Goal: Transaction & Acquisition: Purchase product/service

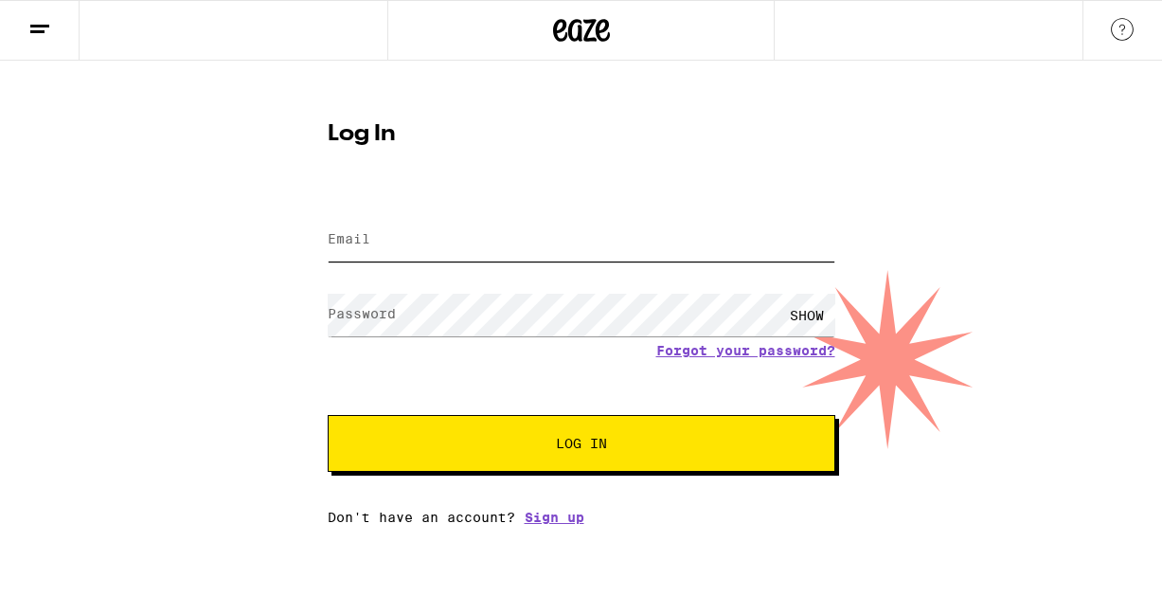
type input "[EMAIL_ADDRESS][DOMAIN_NAME]"
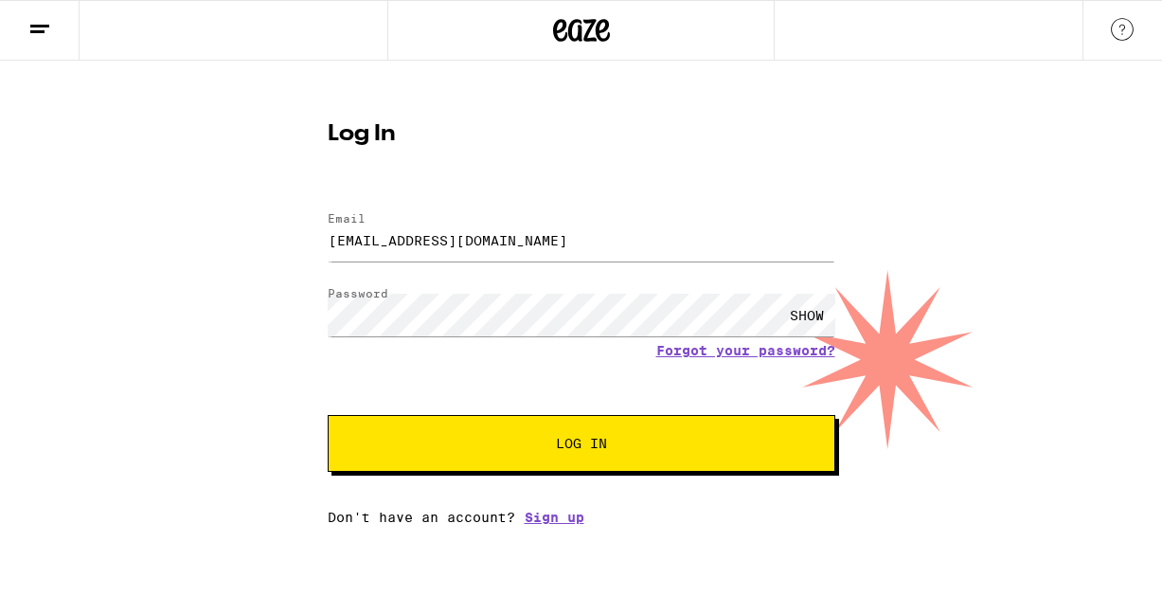
click at [592, 450] on span "Log In" at bounding box center [581, 443] width 51 height 13
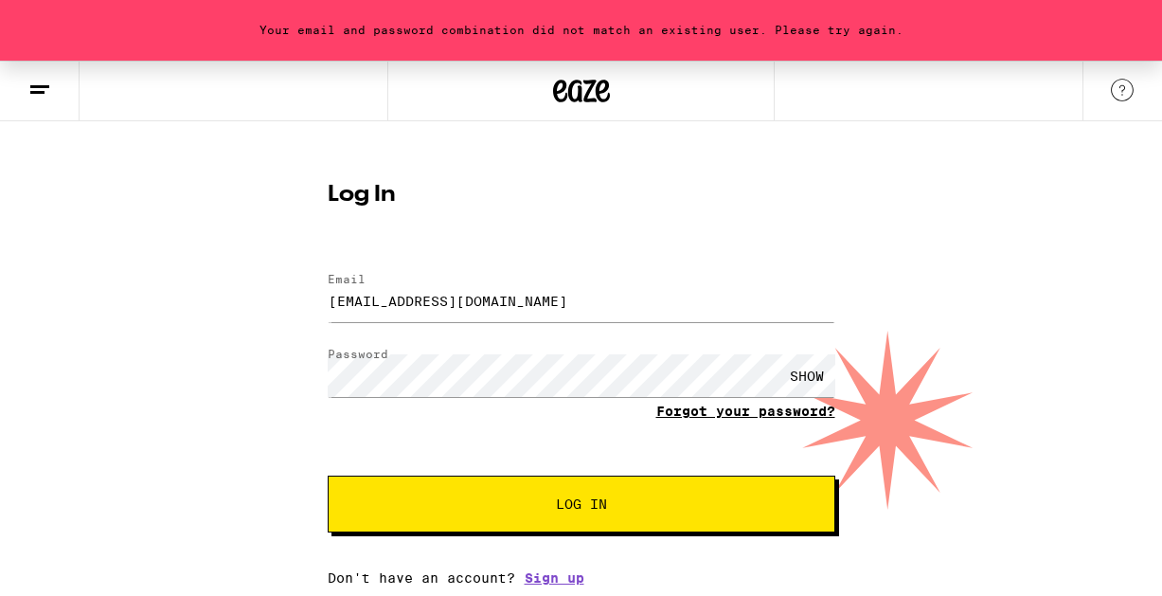
click at [688, 415] on link "Forgot your password?" at bounding box center [745, 410] width 179 height 15
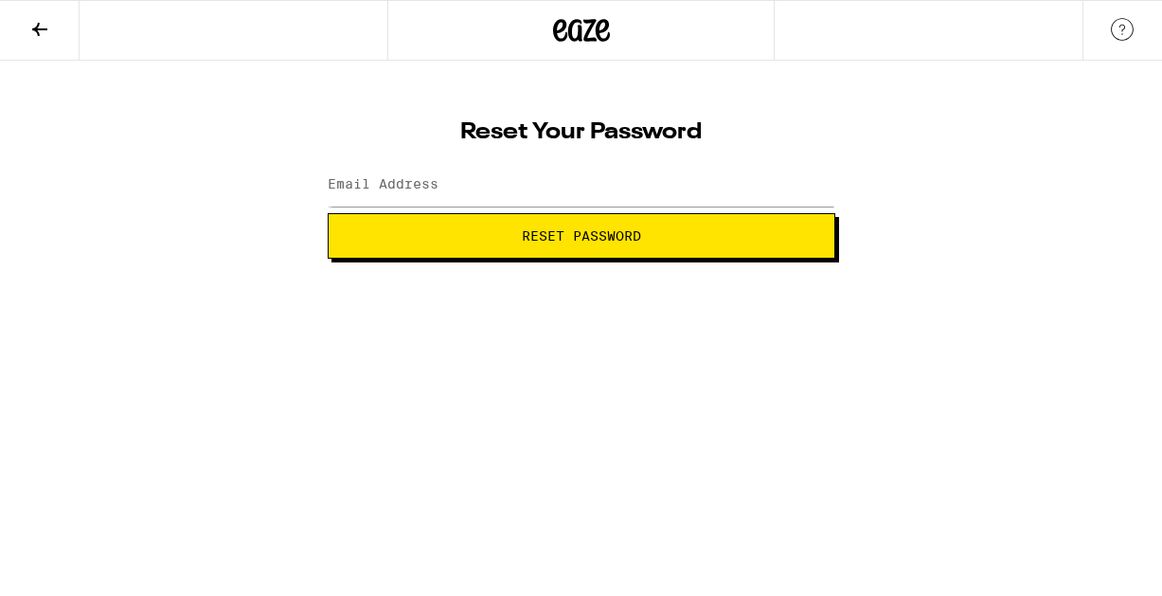
click at [581, 258] on button "Reset Password" at bounding box center [582, 235] width 508 height 45
click at [351, 175] on input "Email Address" at bounding box center [582, 185] width 508 height 43
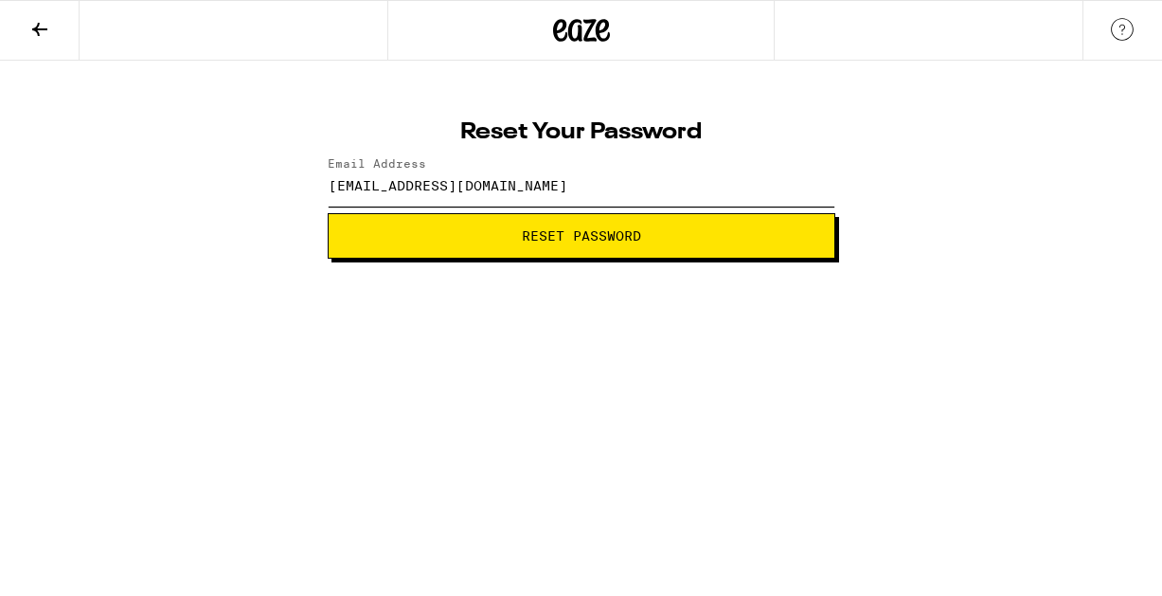
type input "mathea.falco@gmail.com"
click at [328, 213] on button "Reset Password" at bounding box center [582, 235] width 508 height 45
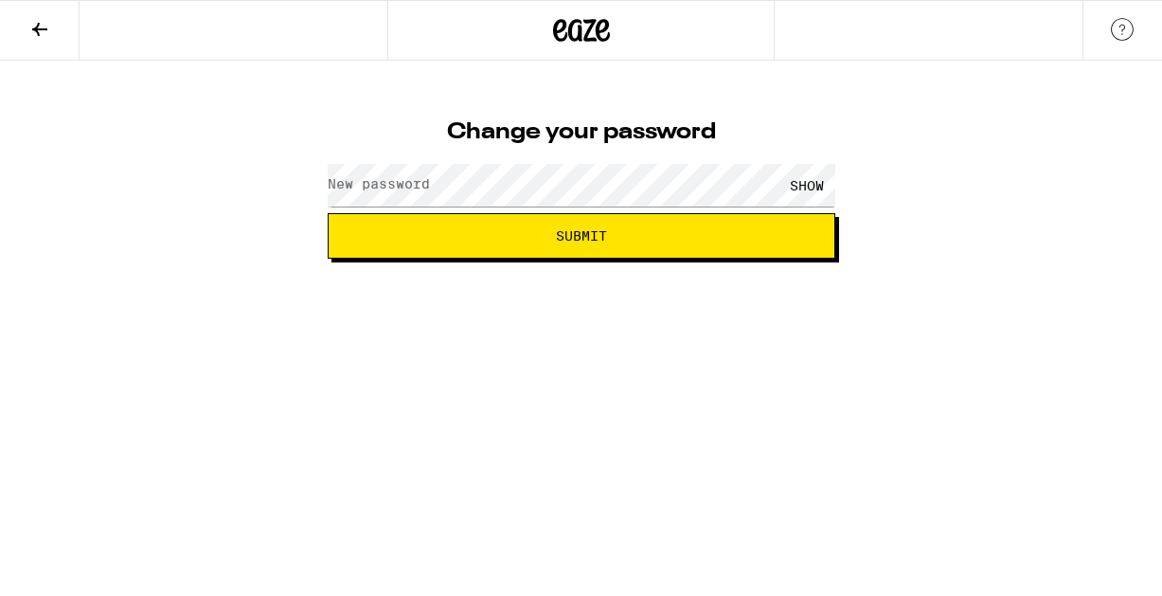
click at [368, 177] on label "New password" at bounding box center [379, 183] width 102 height 15
click at [802, 192] on div "SHOW" at bounding box center [807, 185] width 57 height 43
click at [597, 236] on span "Submit" at bounding box center [581, 235] width 51 height 13
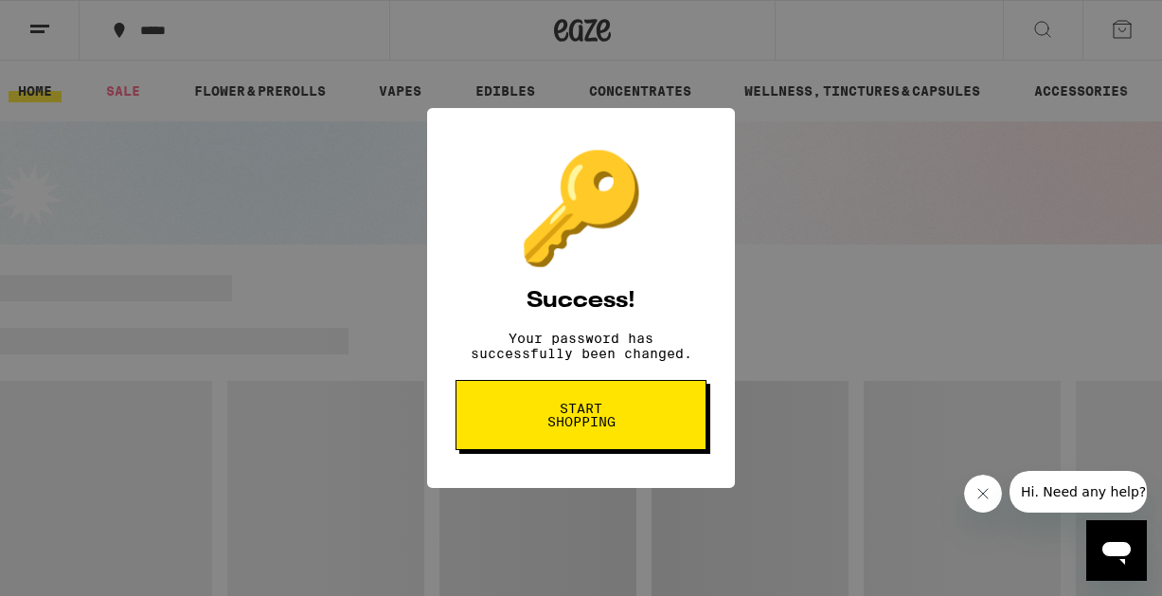
click at [604, 428] on span "Start shopping" at bounding box center [581, 415] width 98 height 27
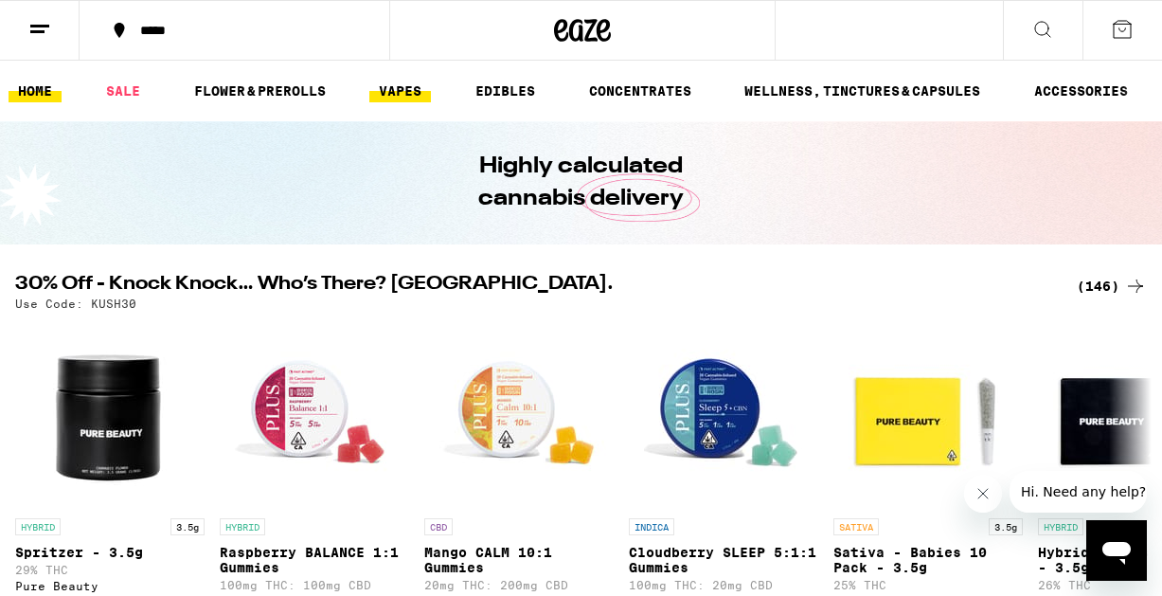
click at [393, 97] on link "VAPES" at bounding box center [400, 91] width 62 height 23
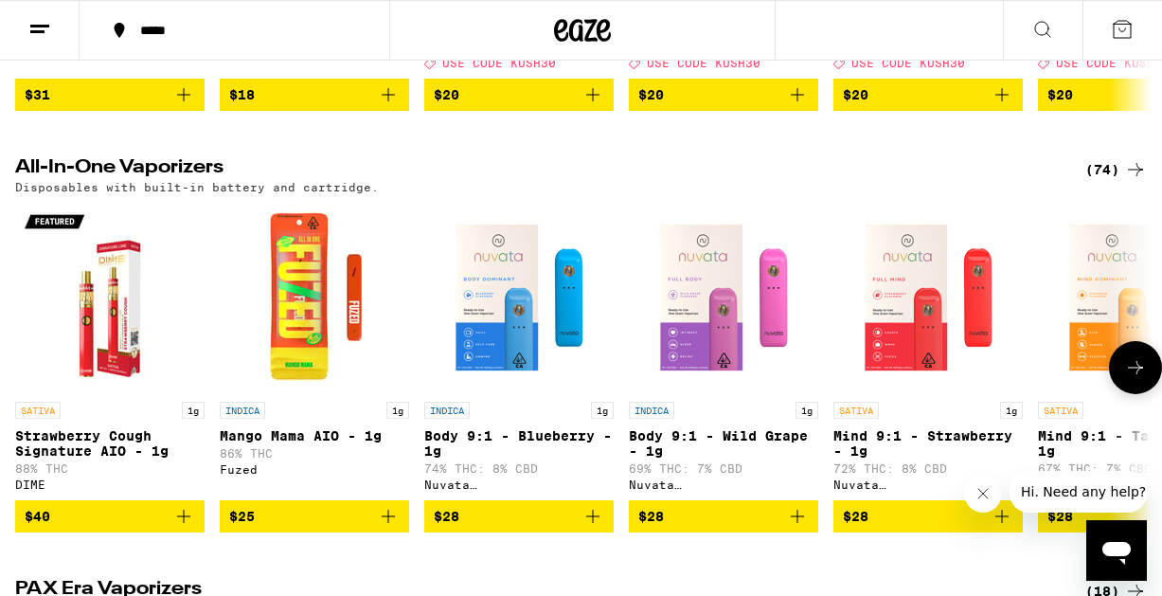
scroll to position [545, 0]
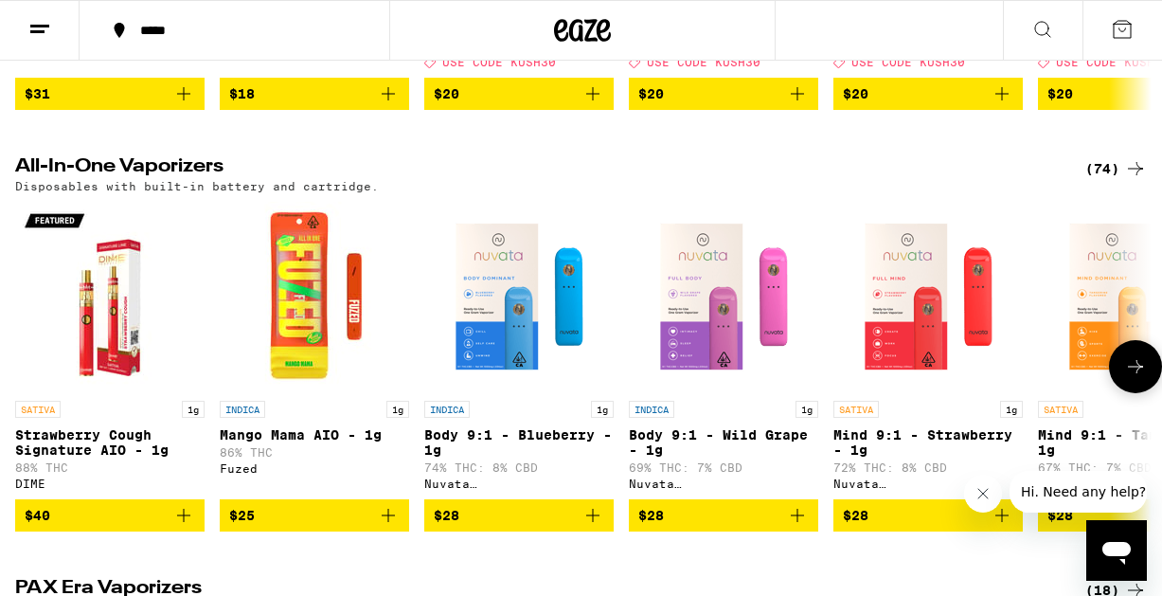
click at [1137, 373] on icon at bounding box center [1135, 366] width 15 height 13
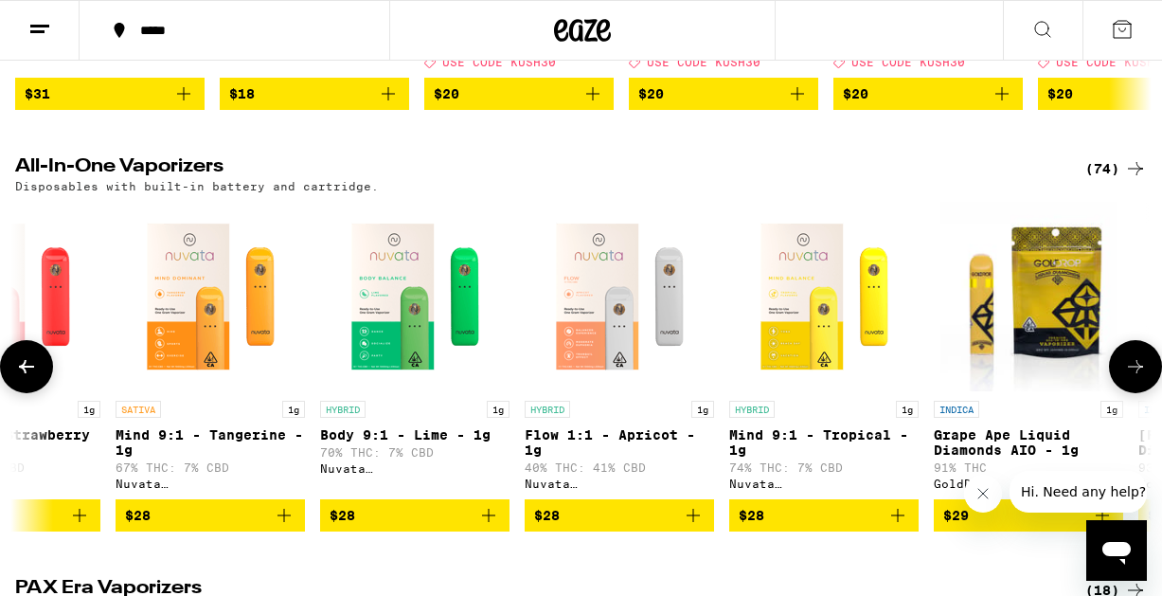
scroll to position [0, 925]
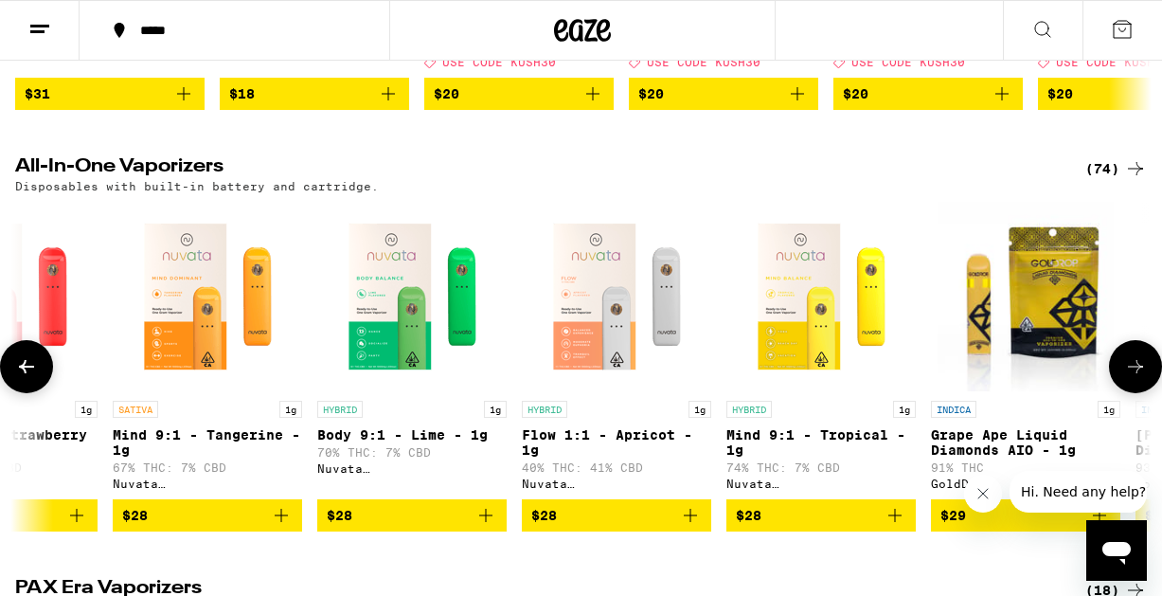
click at [1137, 373] on icon at bounding box center [1135, 366] width 15 height 13
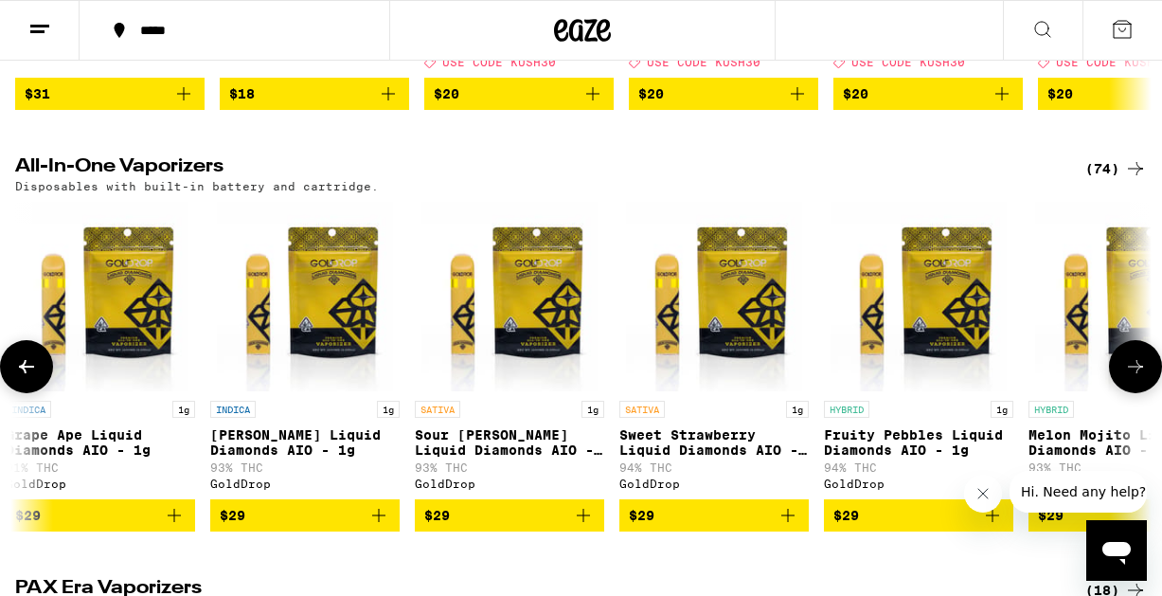
click at [1137, 373] on icon at bounding box center [1135, 366] width 15 height 13
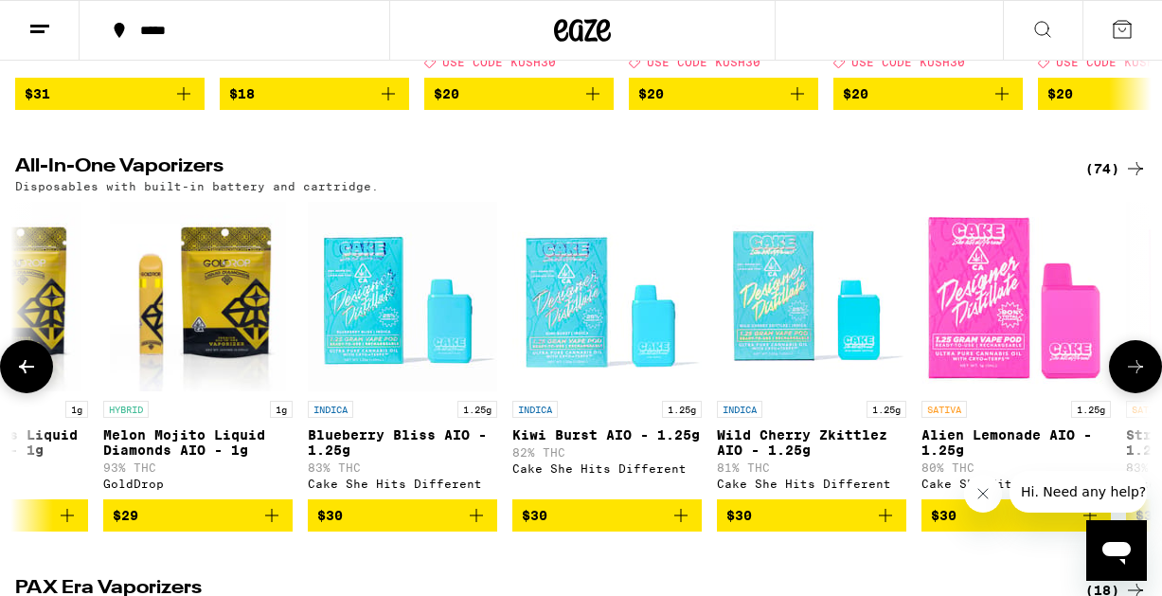
click at [1137, 373] on icon at bounding box center [1135, 366] width 15 height 13
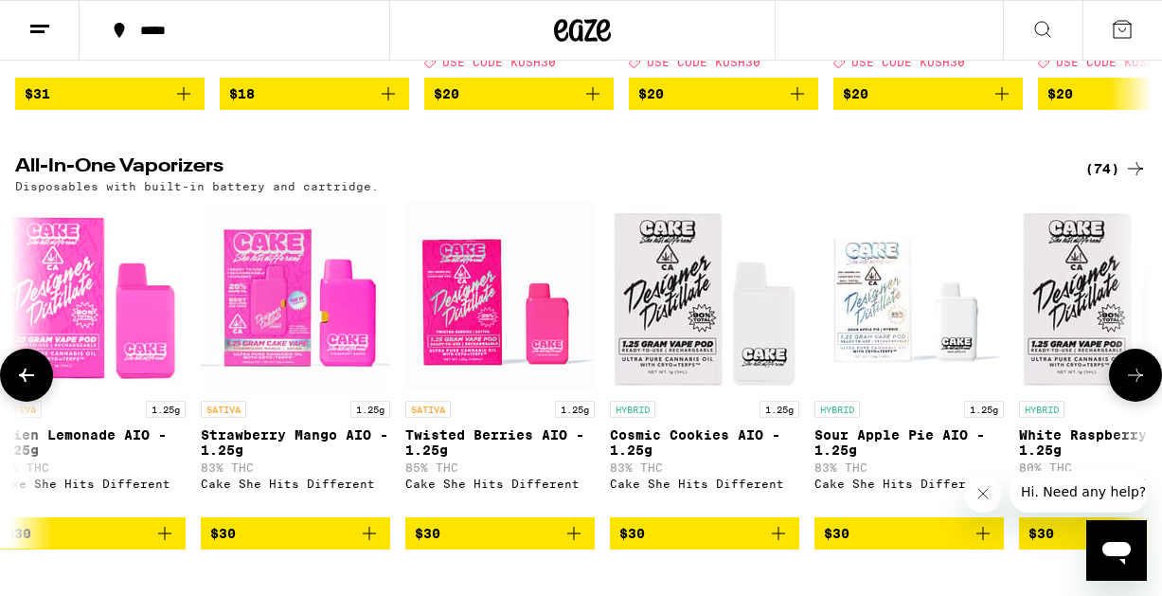
click at [1137, 372] on icon at bounding box center [1135, 375] width 23 height 23
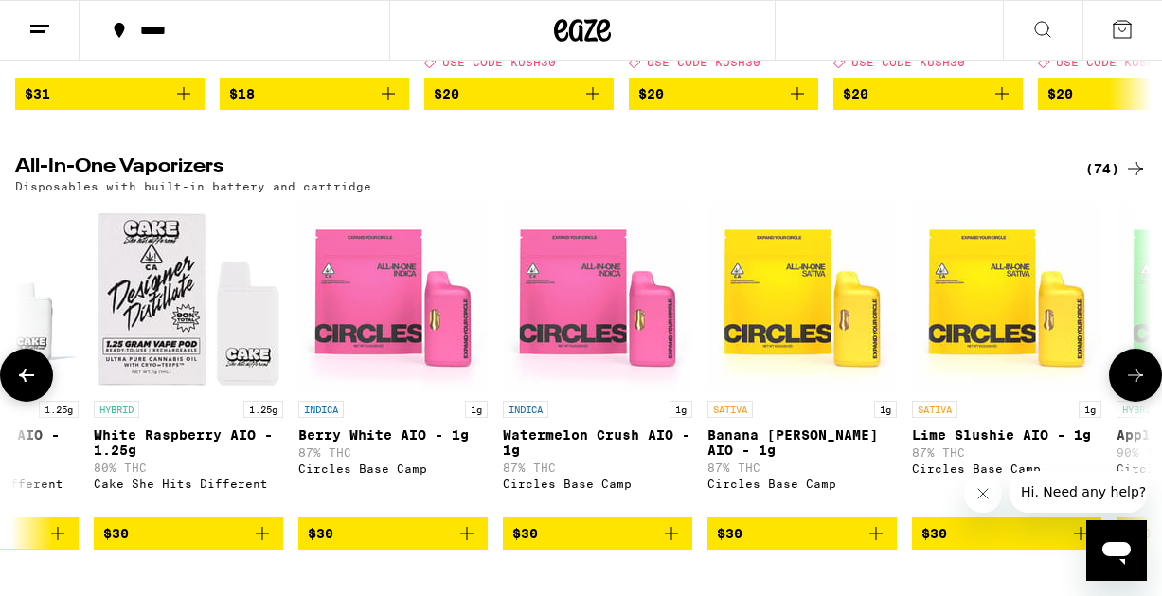
click at [1137, 372] on icon at bounding box center [1135, 375] width 23 height 23
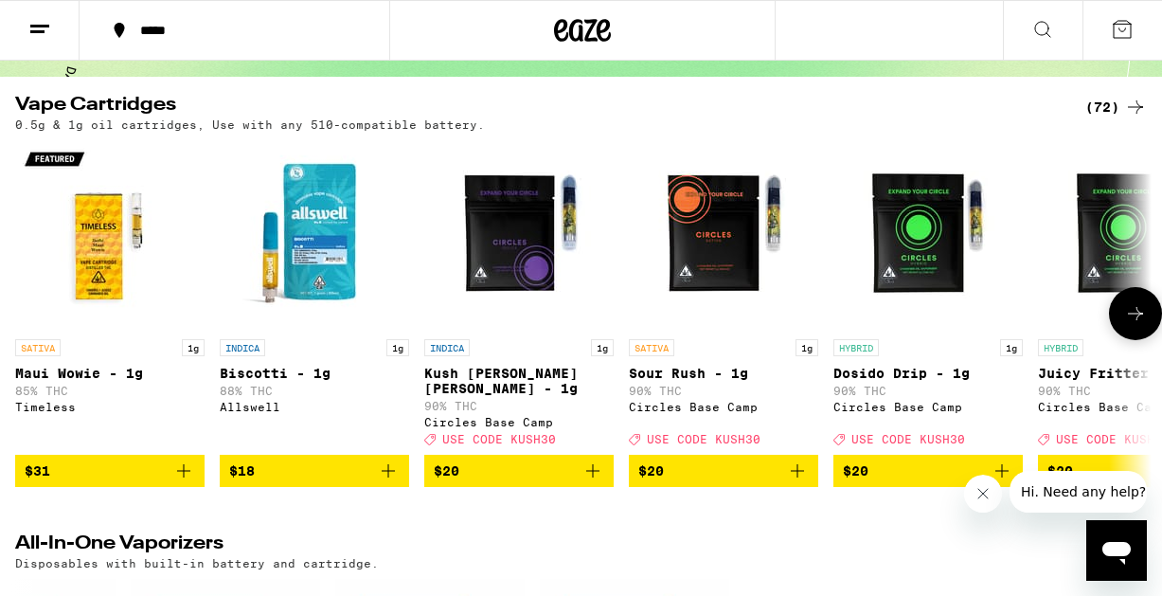
scroll to position [0, 0]
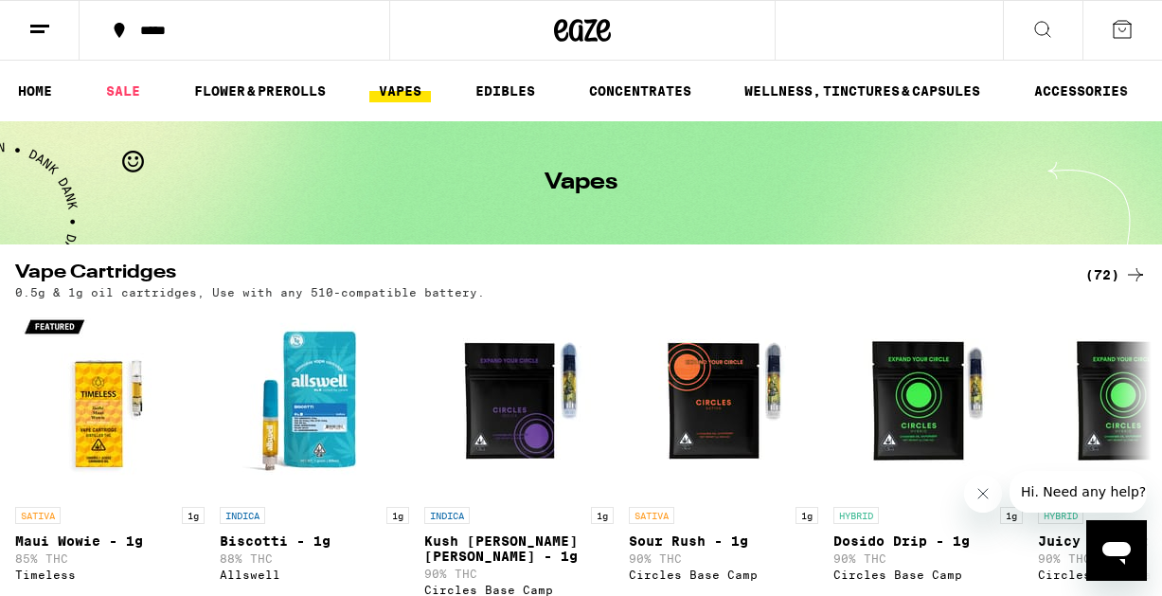
click at [45, 26] on line at bounding box center [39, 26] width 19 height 0
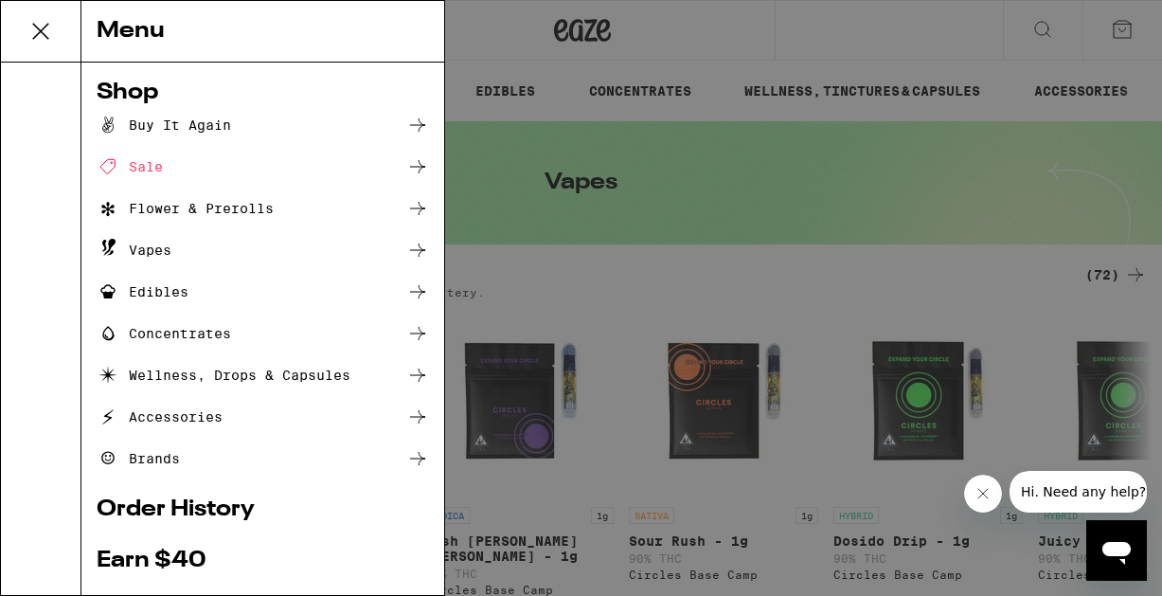
click at [164, 134] on div "Buy It Again" at bounding box center [164, 125] width 134 height 23
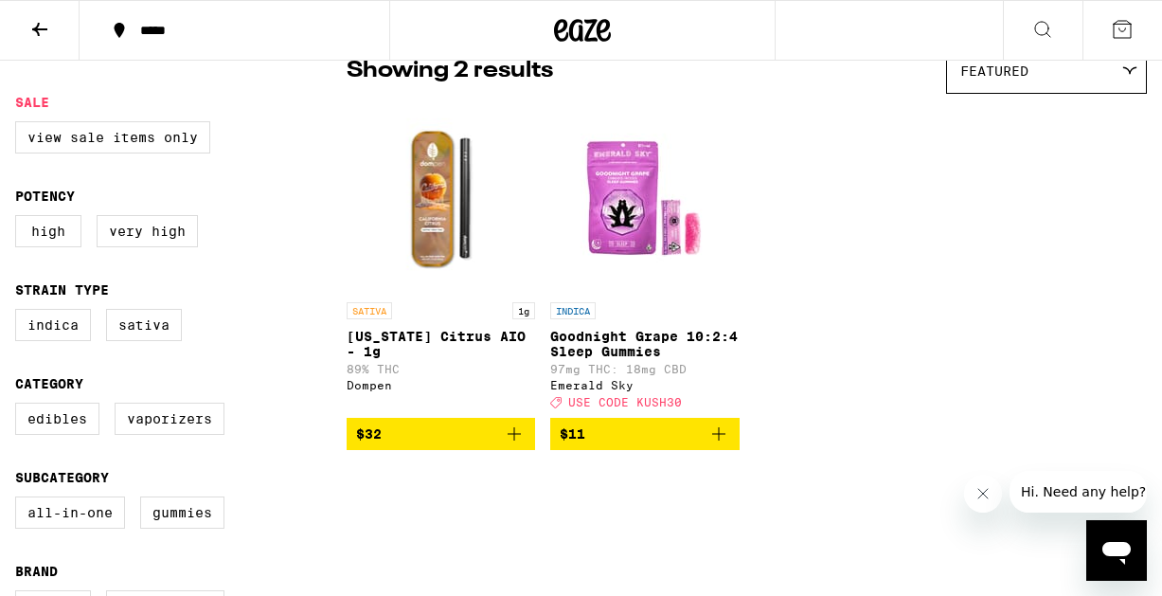
scroll to position [176, 0]
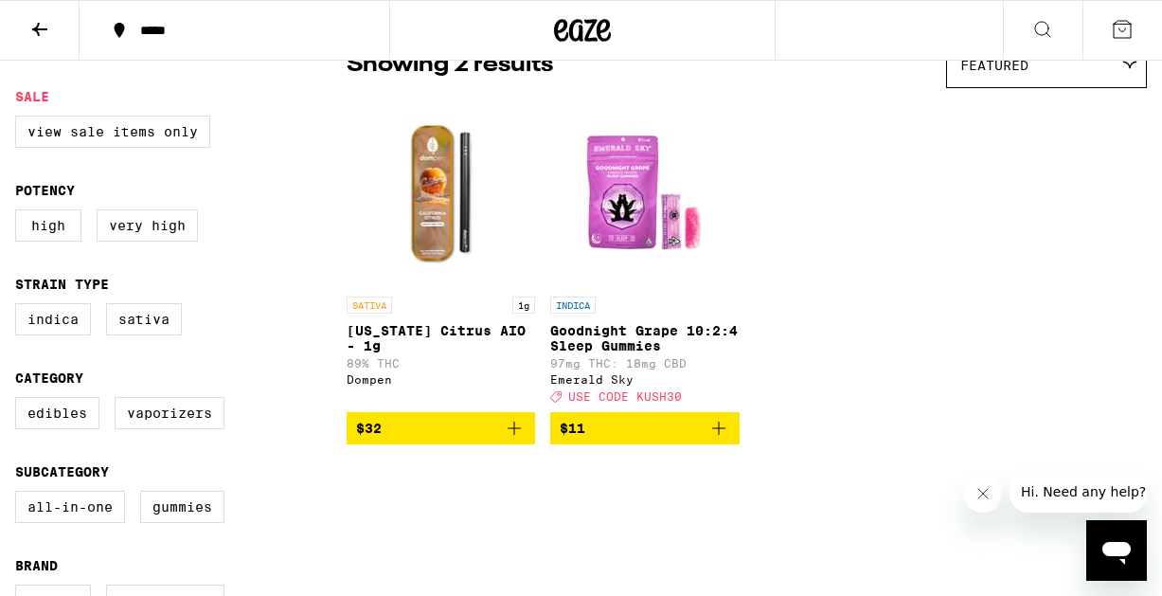
click at [457, 439] on span "$32" at bounding box center [441, 428] width 170 height 23
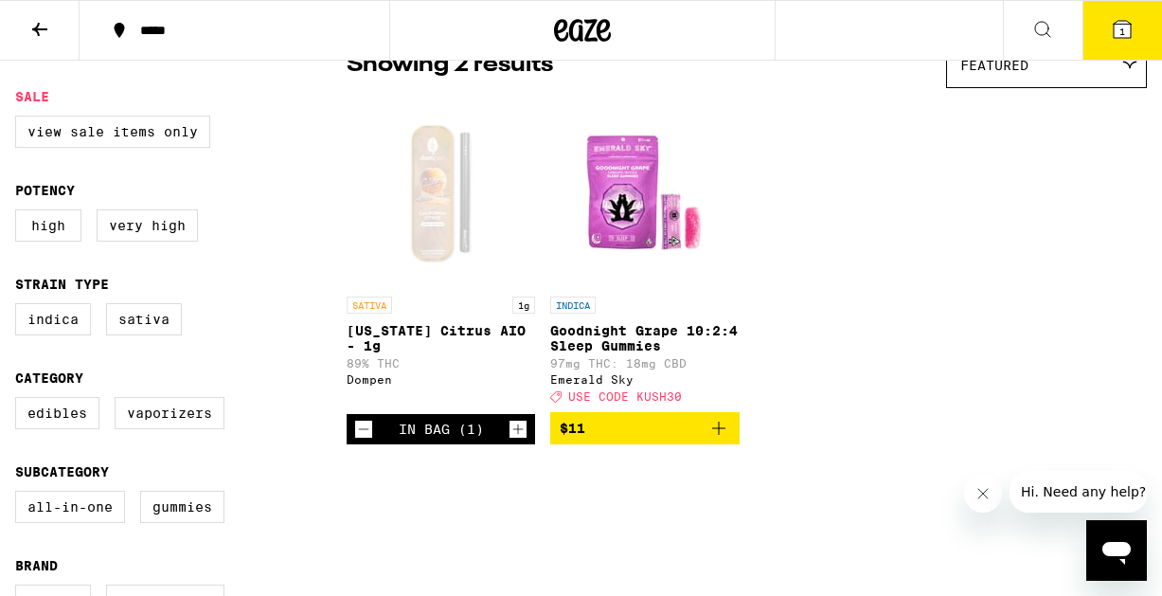
scroll to position [237, 0]
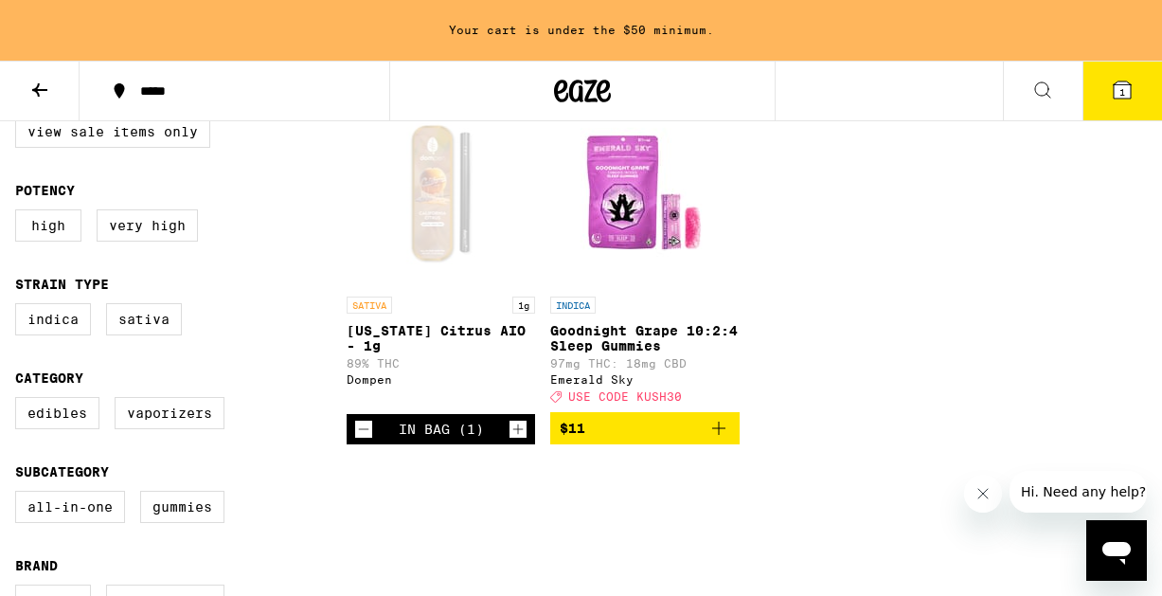
click at [457, 436] on div "In Bag (1)" at bounding box center [441, 428] width 85 height 15
click at [522, 438] on icon "Increment" at bounding box center [518, 429] width 17 height 23
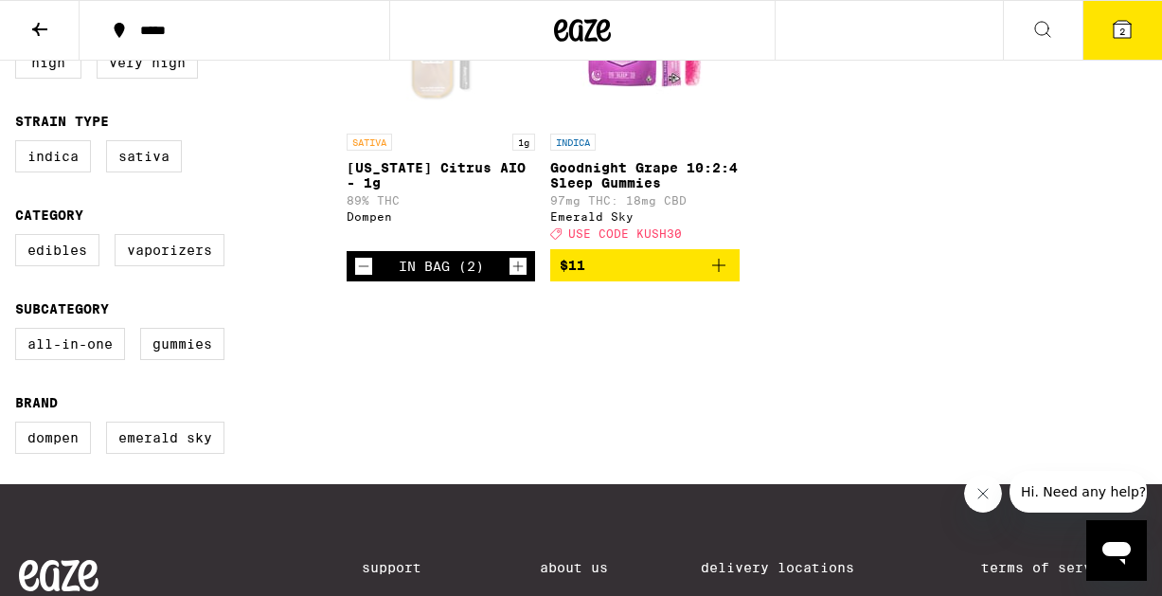
scroll to position [0, 0]
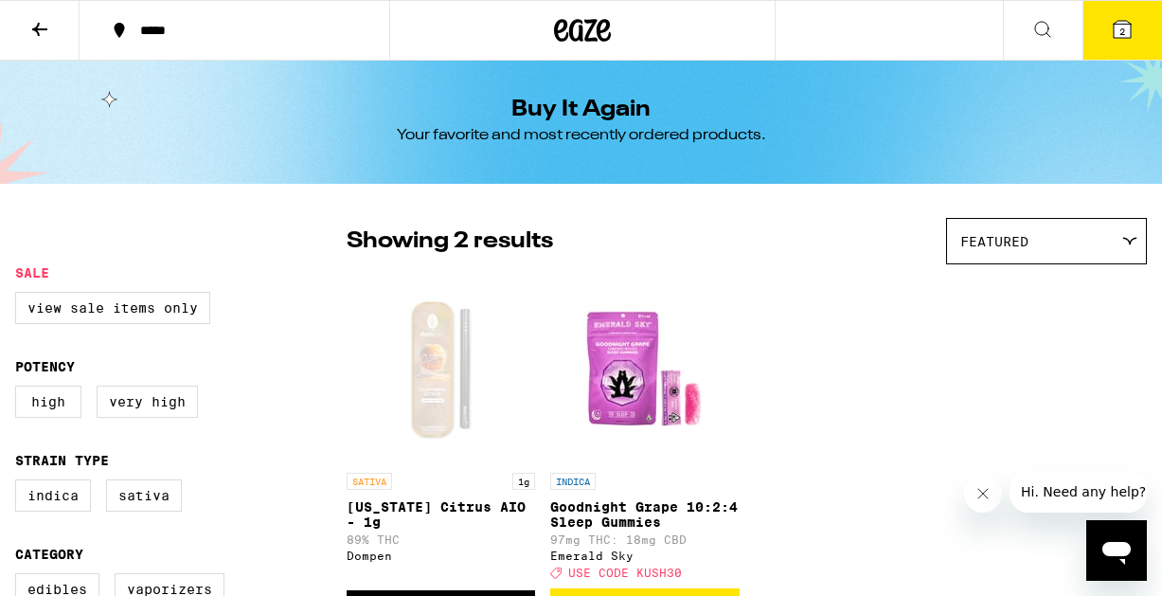
click at [1120, 29] on span "2" at bounding box center [1122, 31] width 6 height 11
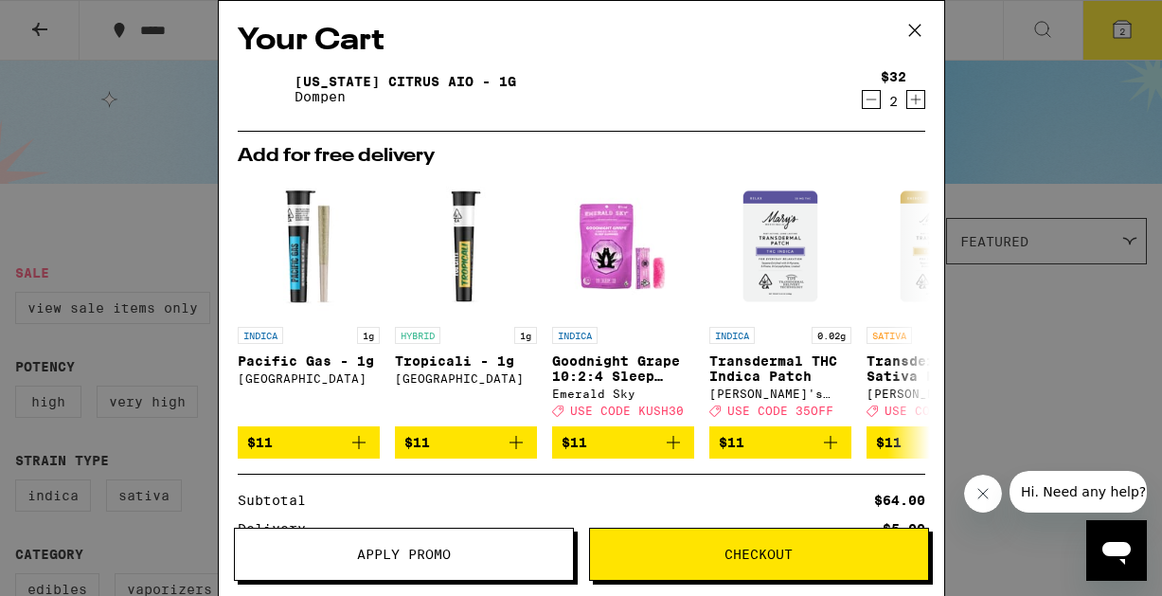
click at [712, 542] on button "Checkout" at bounding box center [759, 554] width 340 height 53
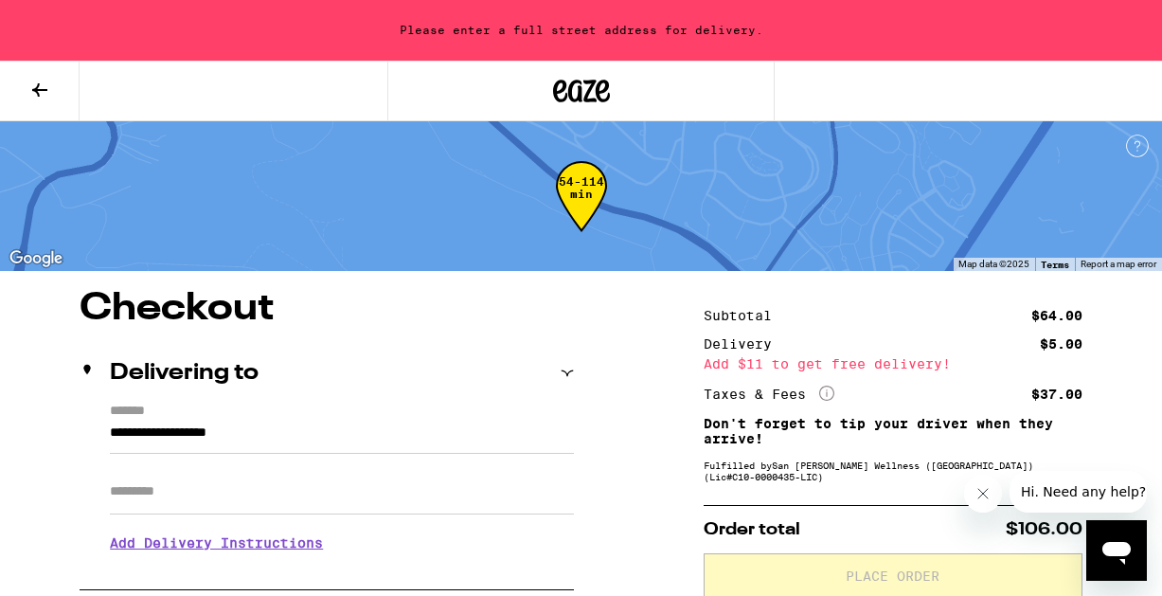
click at [303, 447] on input "**********" at bounding box center [342, 437] width 464 height 32
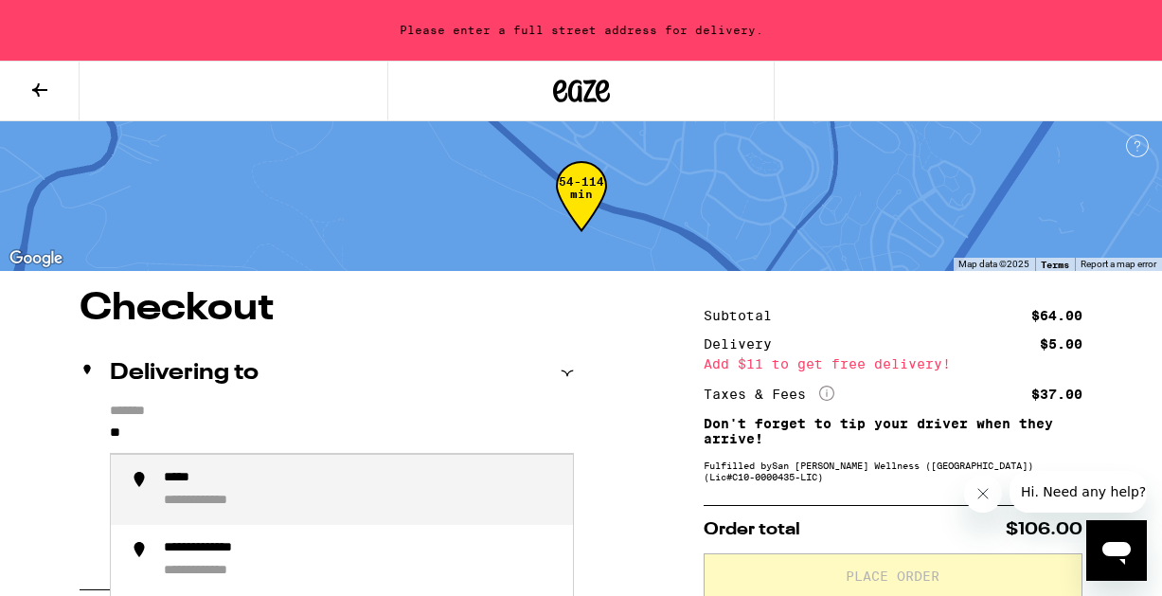
type input "*"
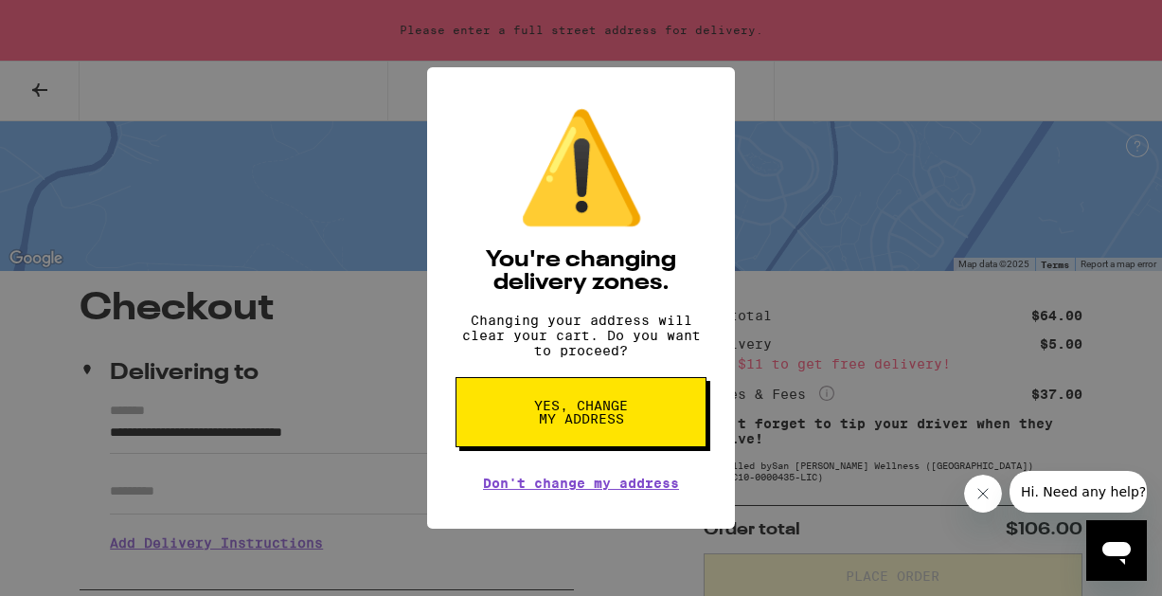
click at [575, 423] on span "Yes, change my address" at bounding box center [581, 412] width 98 height 27
type input "**********"
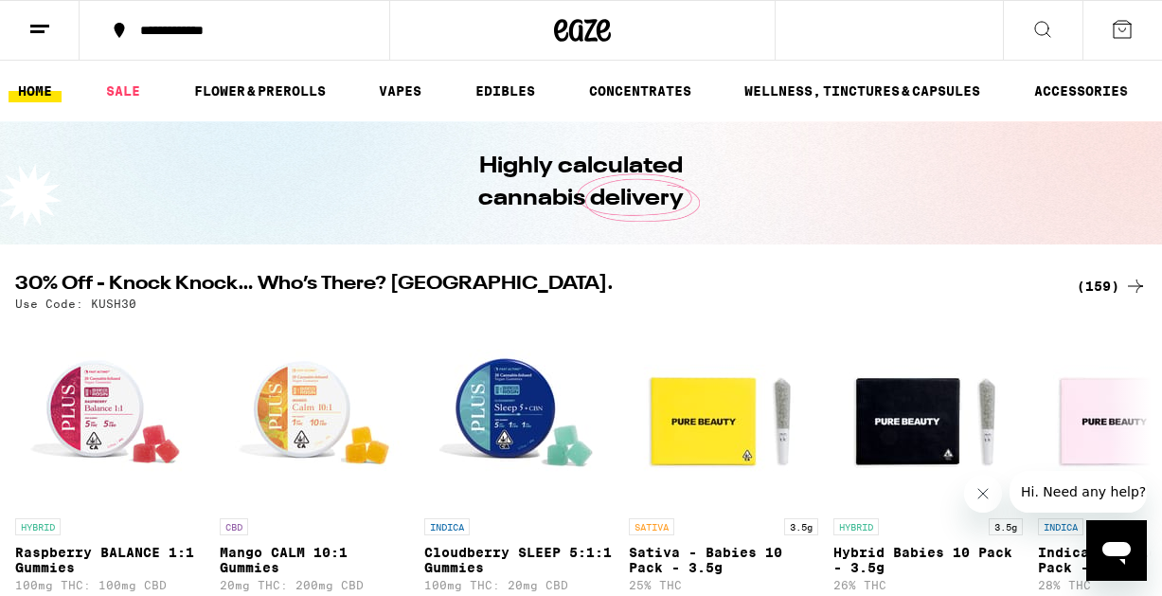
click at [44, 90] on link "HOME" at bounding box center [35, 91] width 53 height 23
click at [36, 18] on icon at bounding box center [39, 29] width 23 height 23
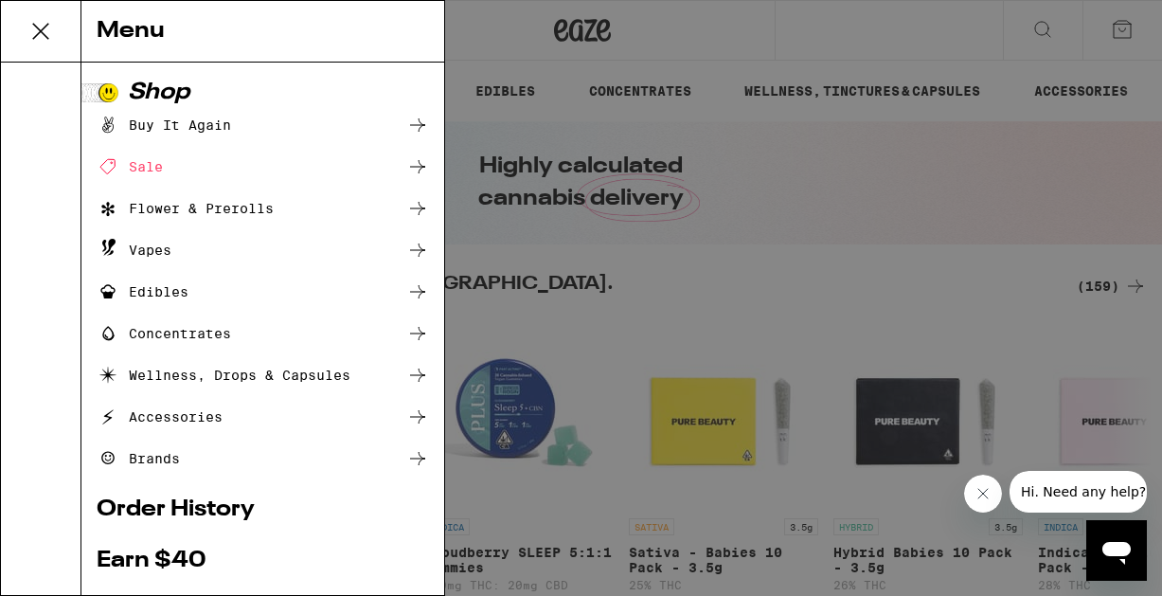
click at [142, 123] on div "Buy It Again" at bounding box center [164, 125] width 134 height 23
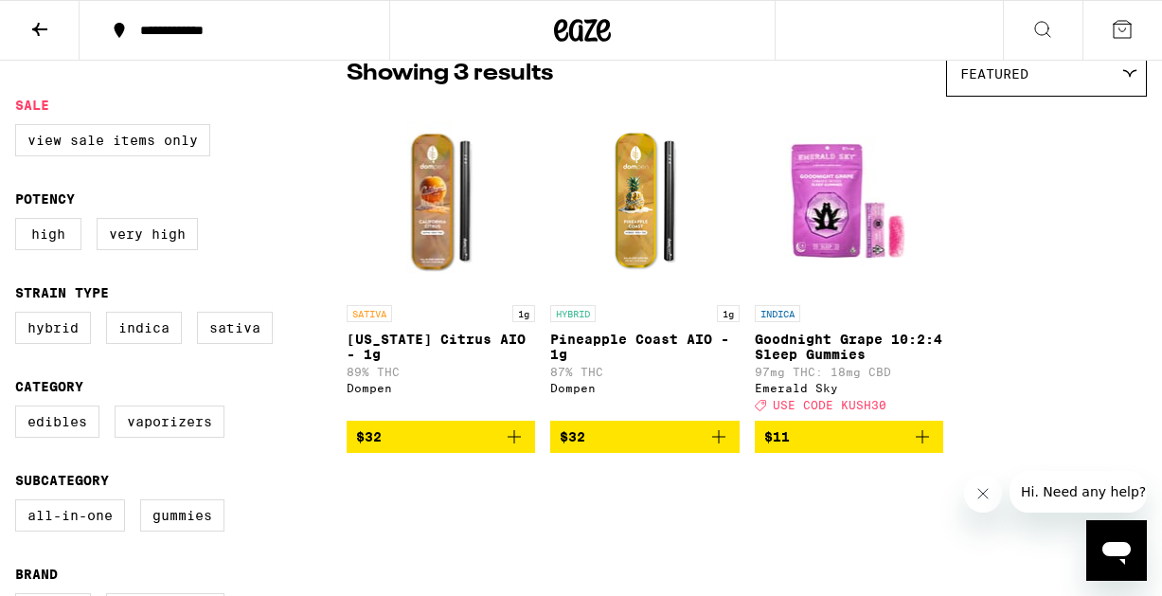
scroll to position [177, 0]
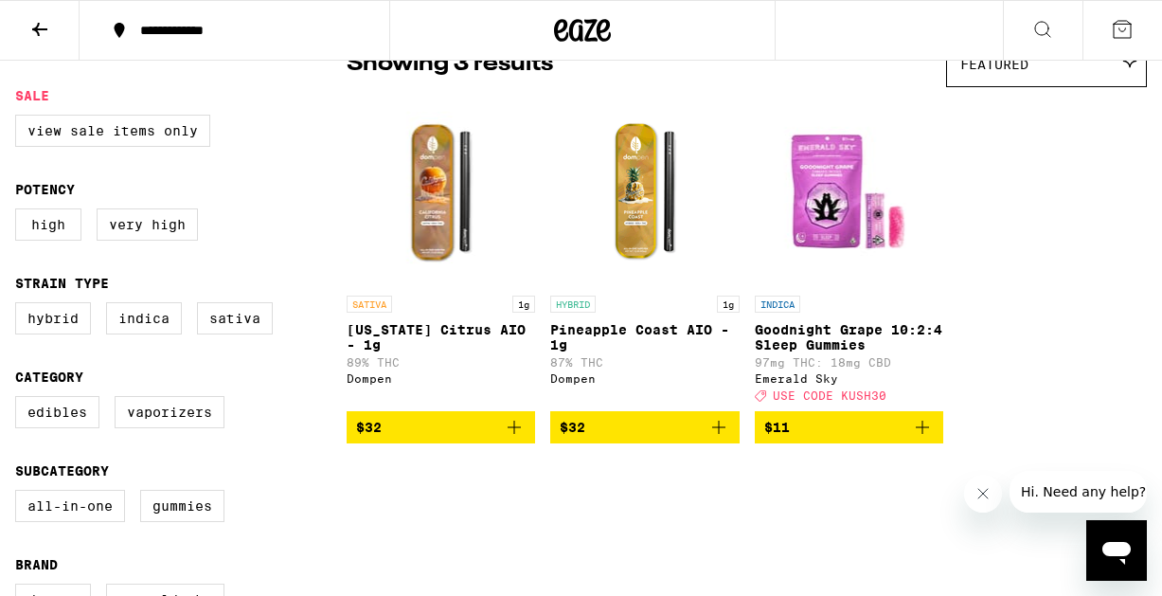
click at [503, 439] on icon "Add to bag" at bounding box center [514, 427] width 23 height 23
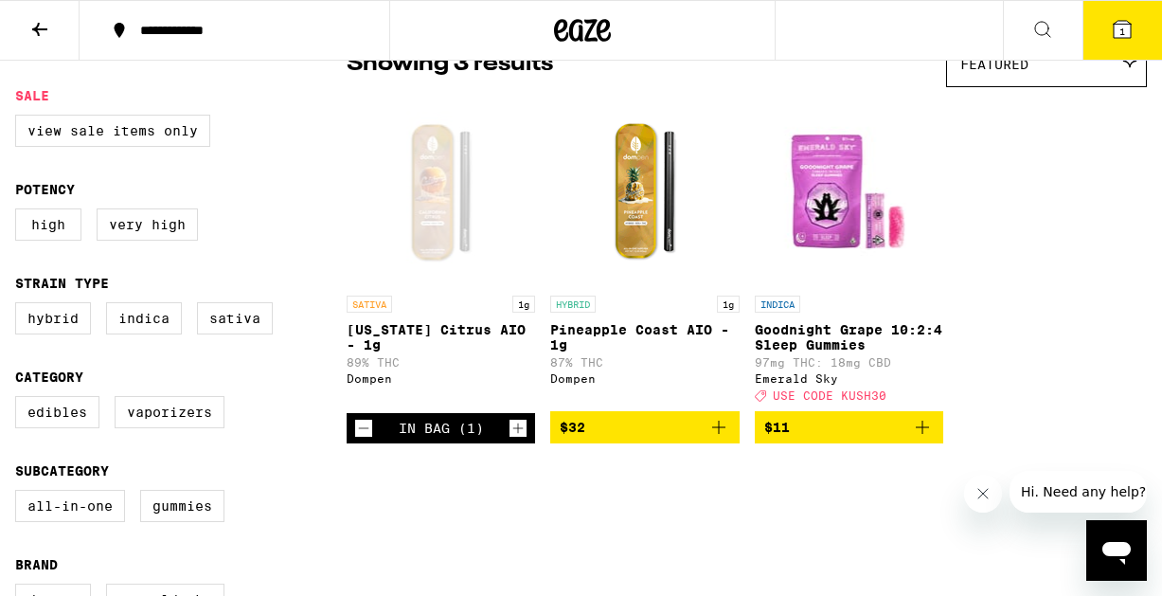
scroll to position [238, 0]
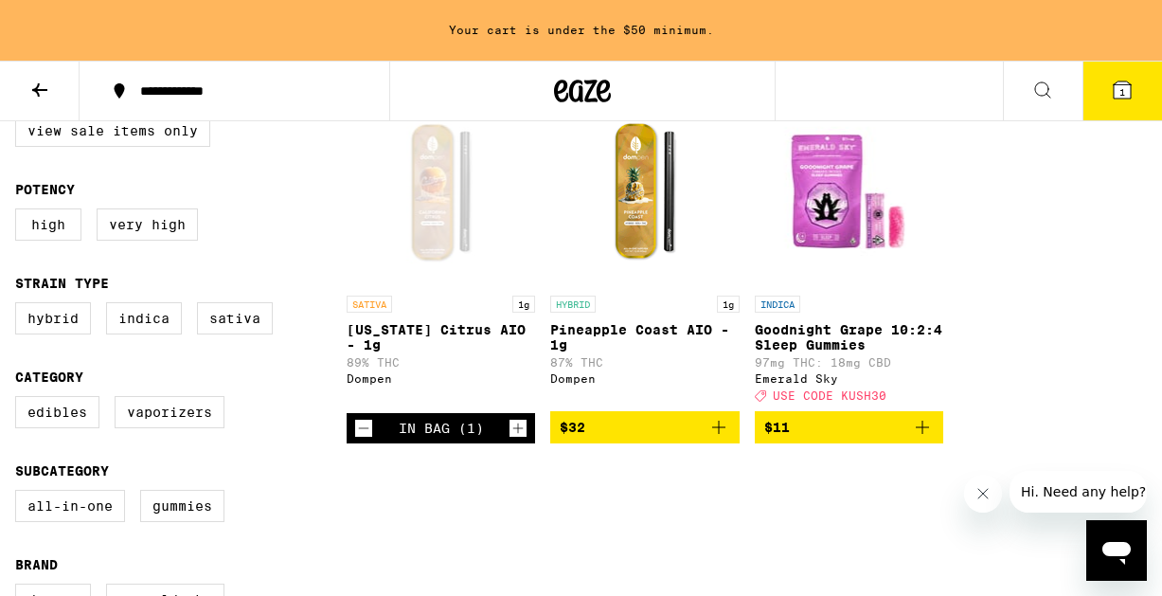
click at [710, 438] on icon "Add to bag" at bounding box center [718, 427] width 23 height 23
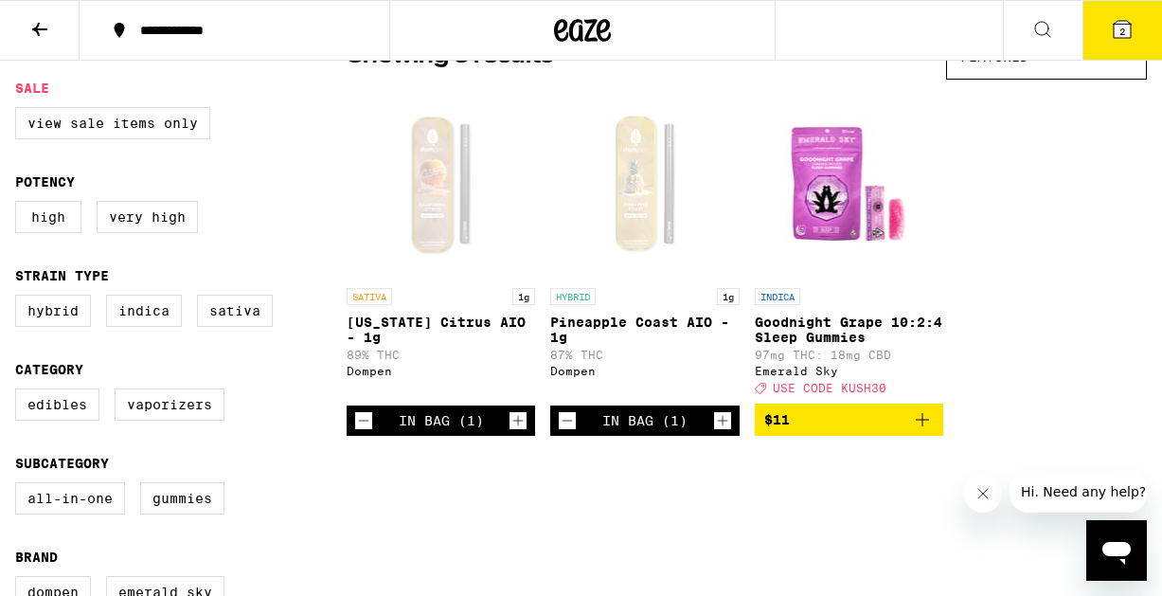
scroll to position [181, 0]
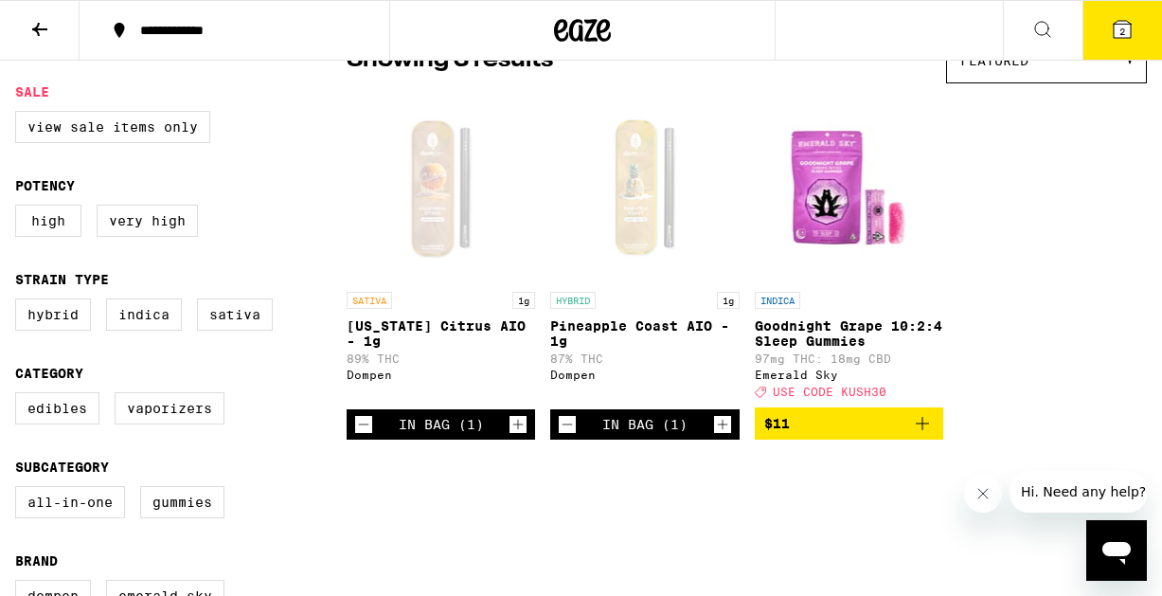
click at [1121, 30] on span "2" at bounding box center [1122, 31] width 6 height 11
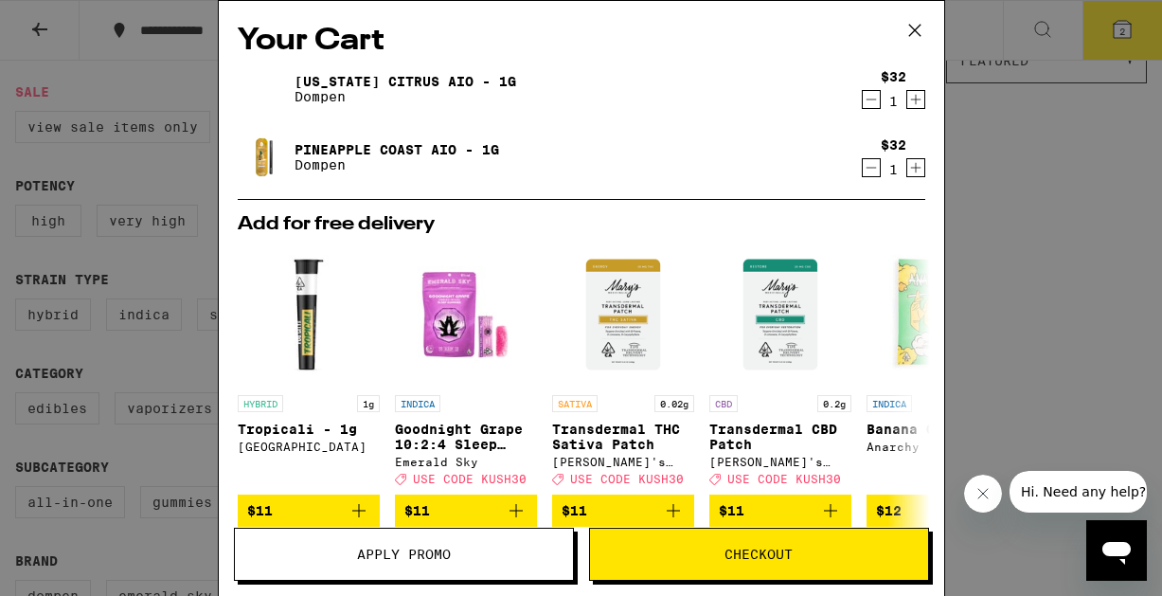
click at [914, 98] on icon "Increment" at bounding box center [915, 99] width 17 height 23
click at [761, 567] on button "Checkout" at bounding box center [759, 554] width 340 height 53
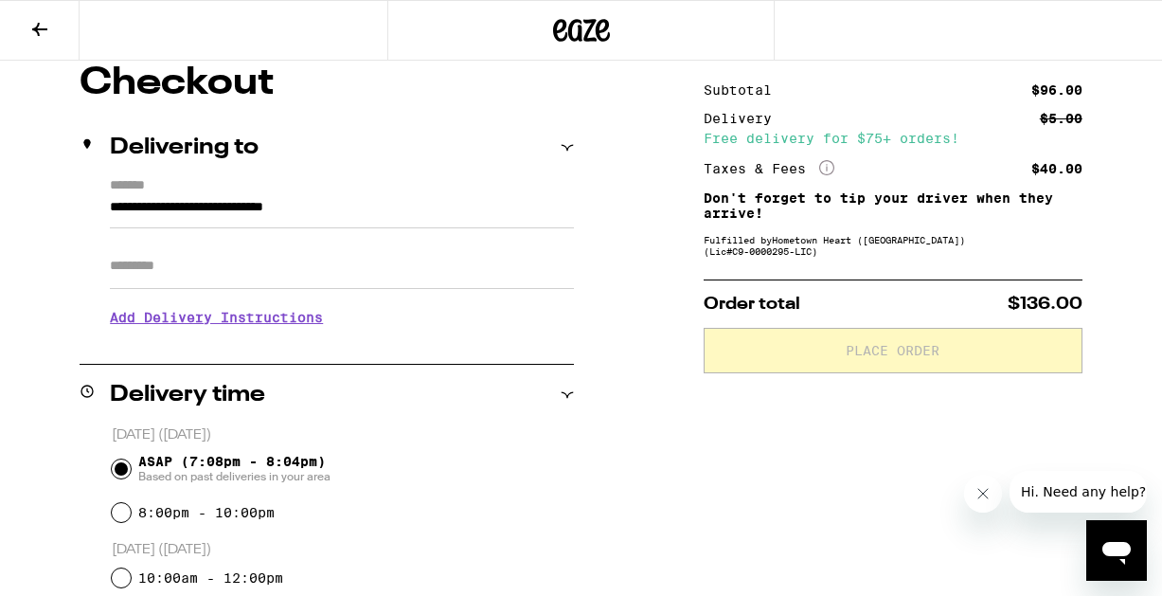
scroll to position [170, 0]
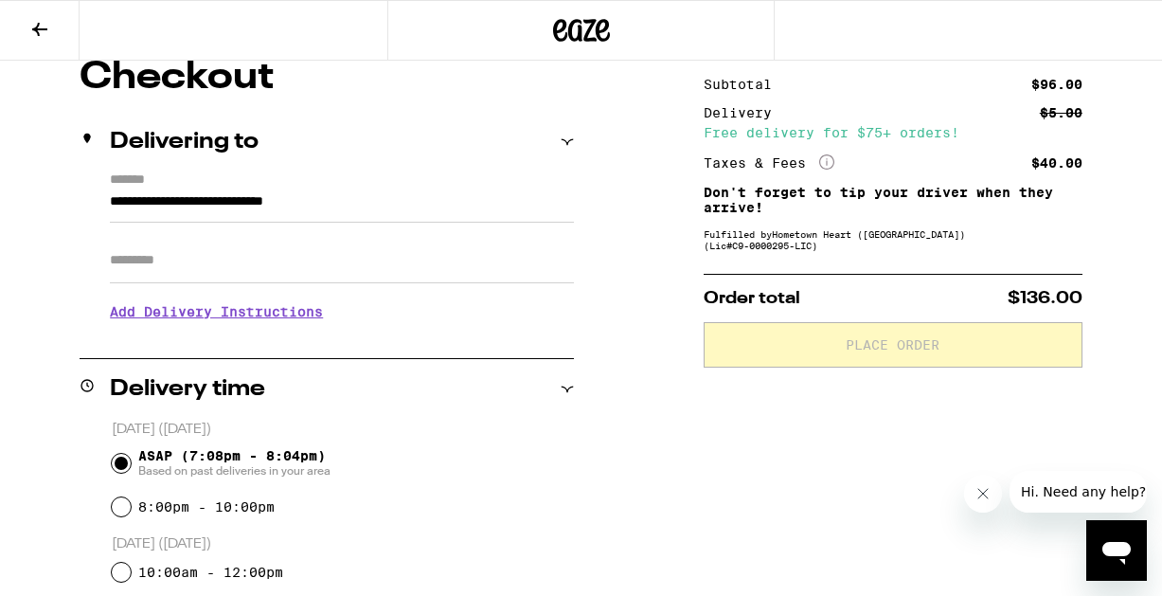
click at [209, 318] on h3 "Add Delivery Instructions" at bounding box center [342, 312] width 464 height 44
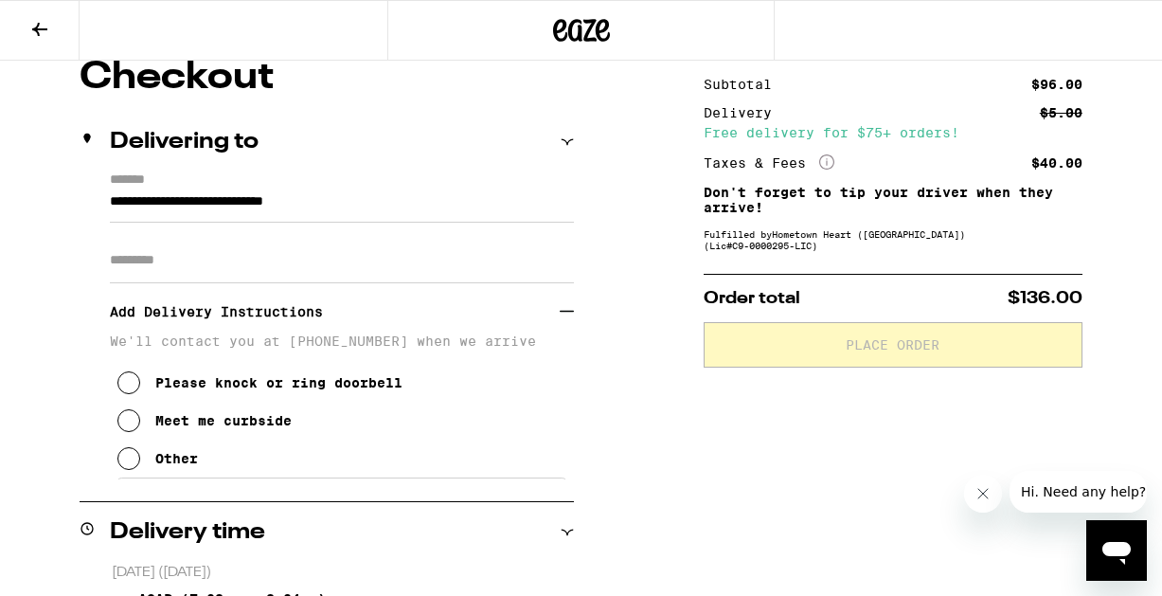
click at [124, 387] on icon at bounding box center [128, 382] width 23 height 23
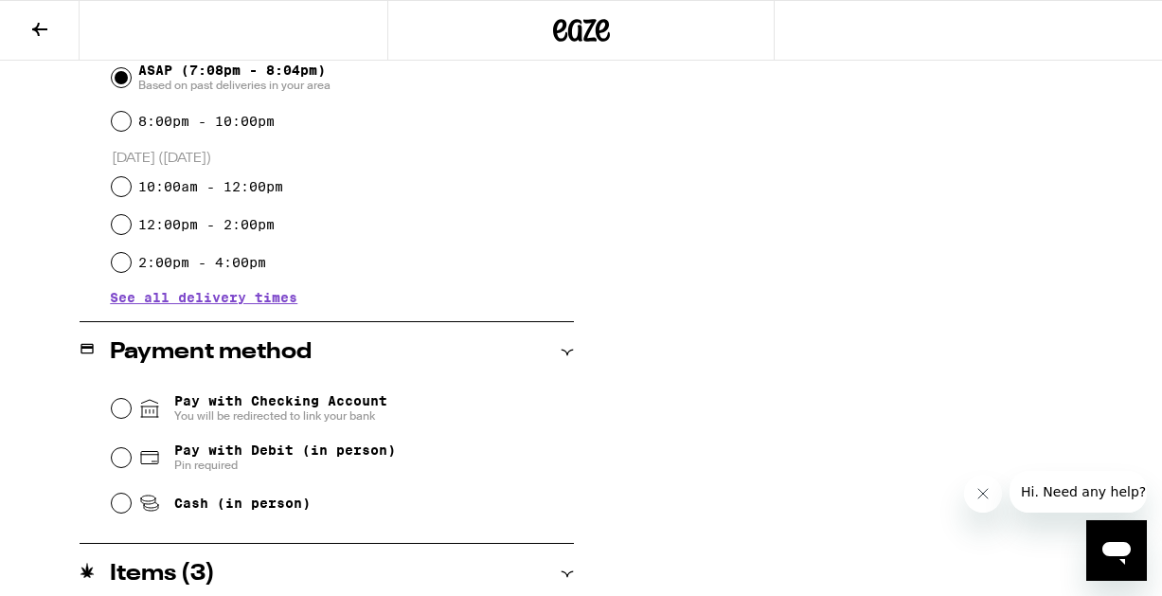
scroll to position [702, 0]
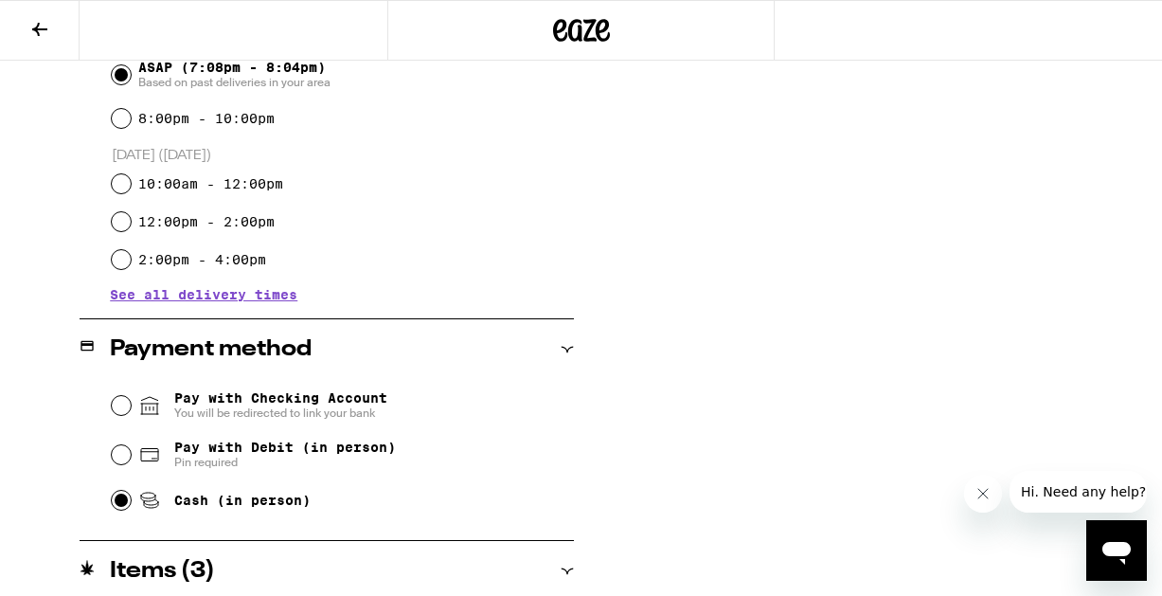
click at [122, 503] on input "Cash (in person)" at bounding box center [121, 500] width 19 height 19
radio input "true"
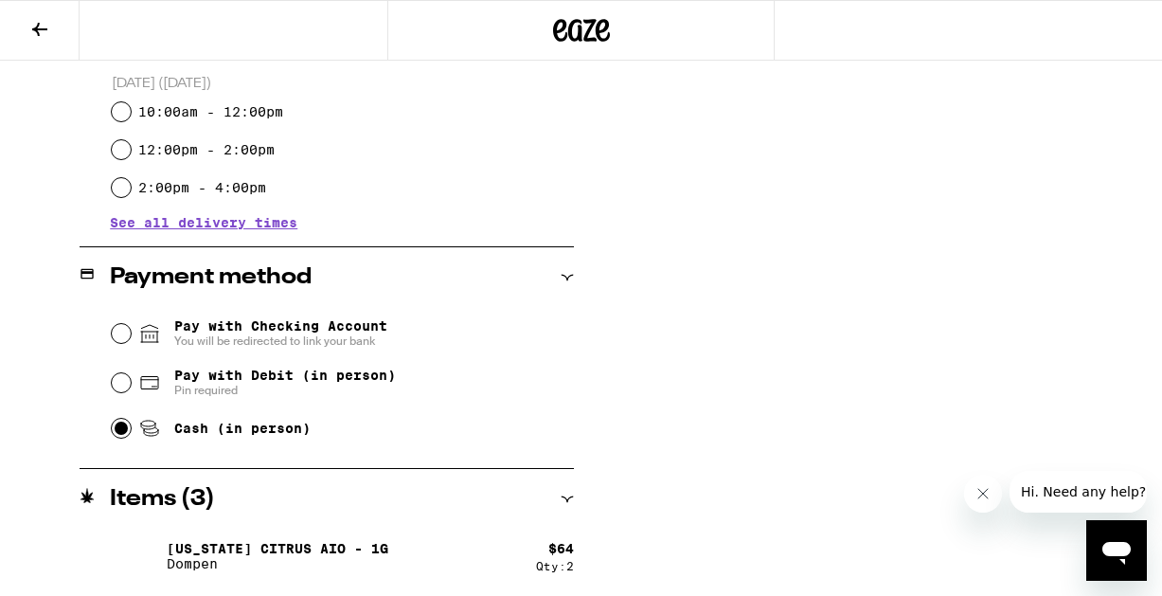
scroll to position [845, 0]
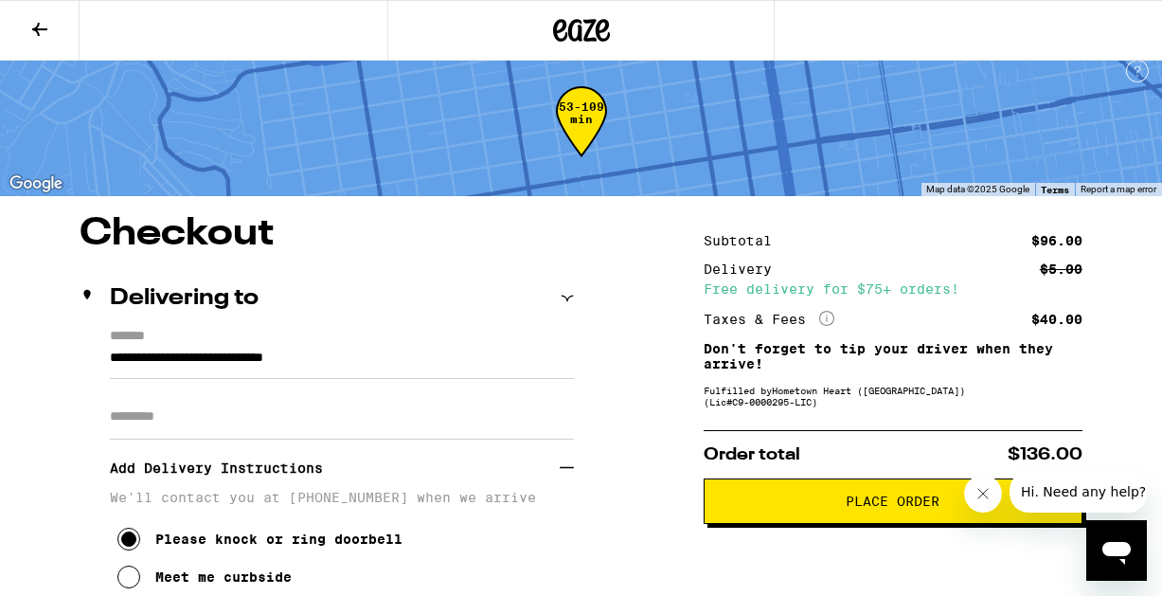
scroll to position [0, 0]
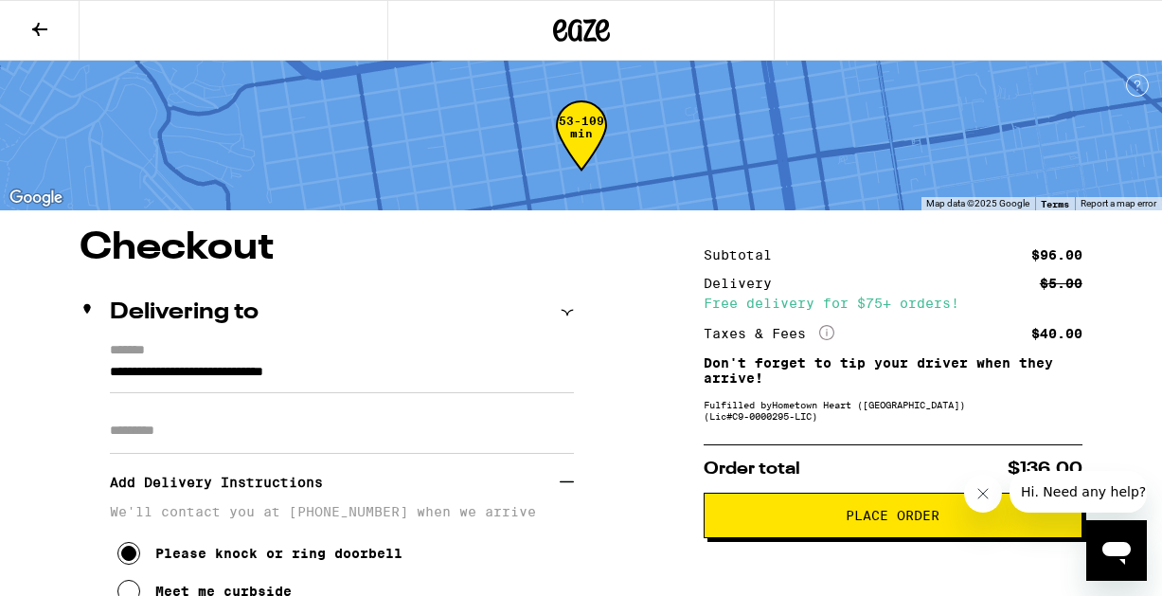
click at [914, 522] on span "Place Order" at bounding box center [893, 515] width 94 height 13
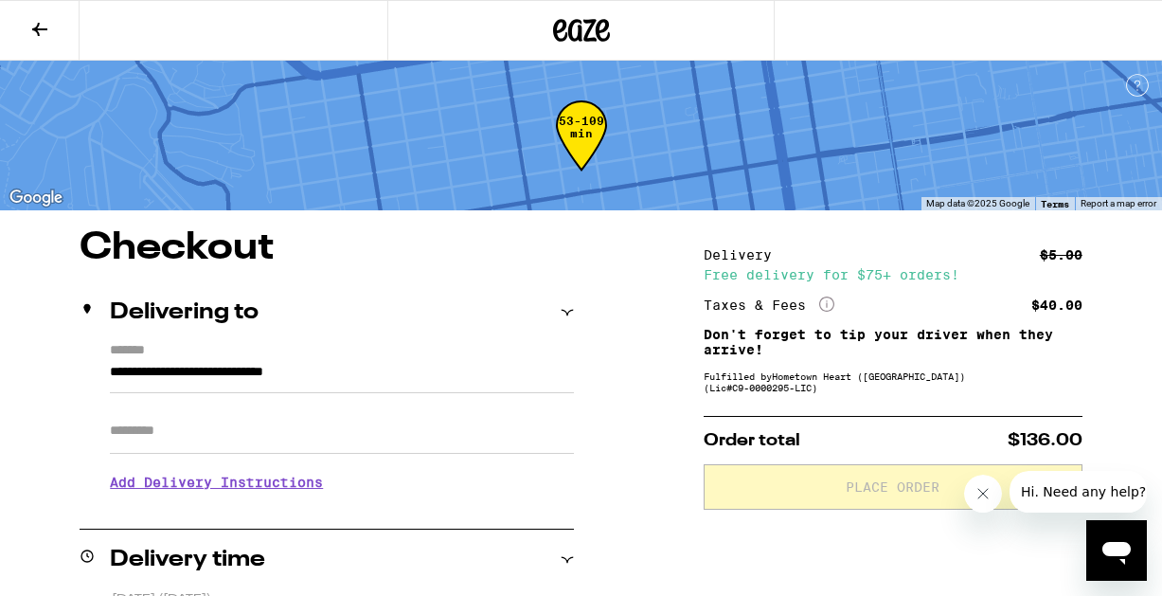
click at [754, 446] on span "Order total" at bounding box center [752, 440] width 97 height 17
click at [585, 117] on div "53-109 min" at bounding box center [581, 150] width 51 height 71
click at [1119, 550] on icon "Open messaging window" at bounding box center [1116, 553] width 28 height 23
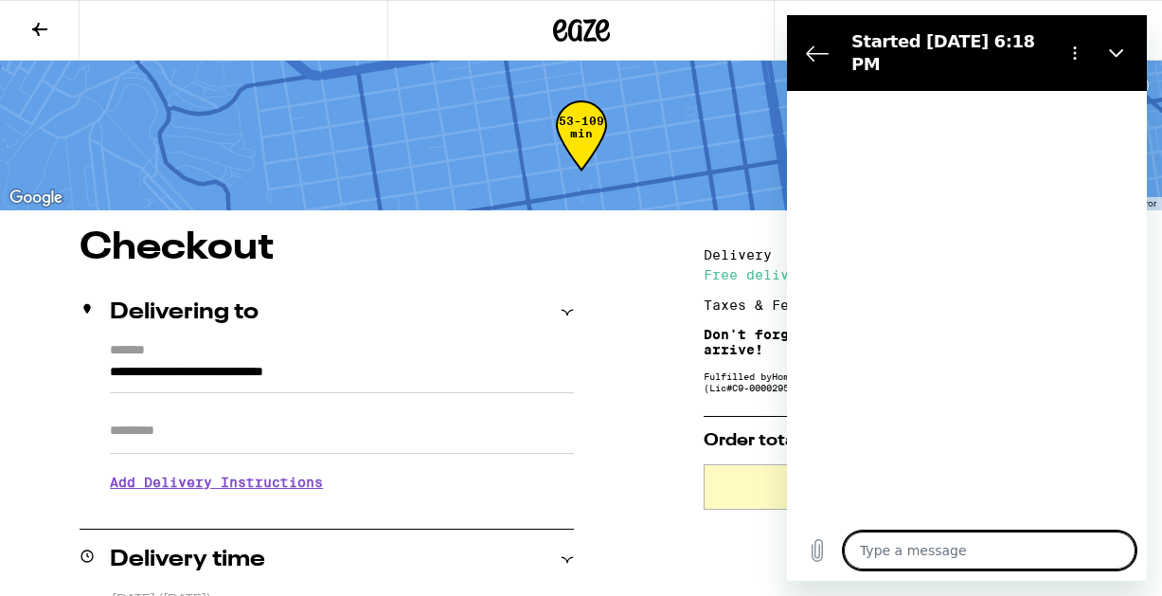
type textarea "x"
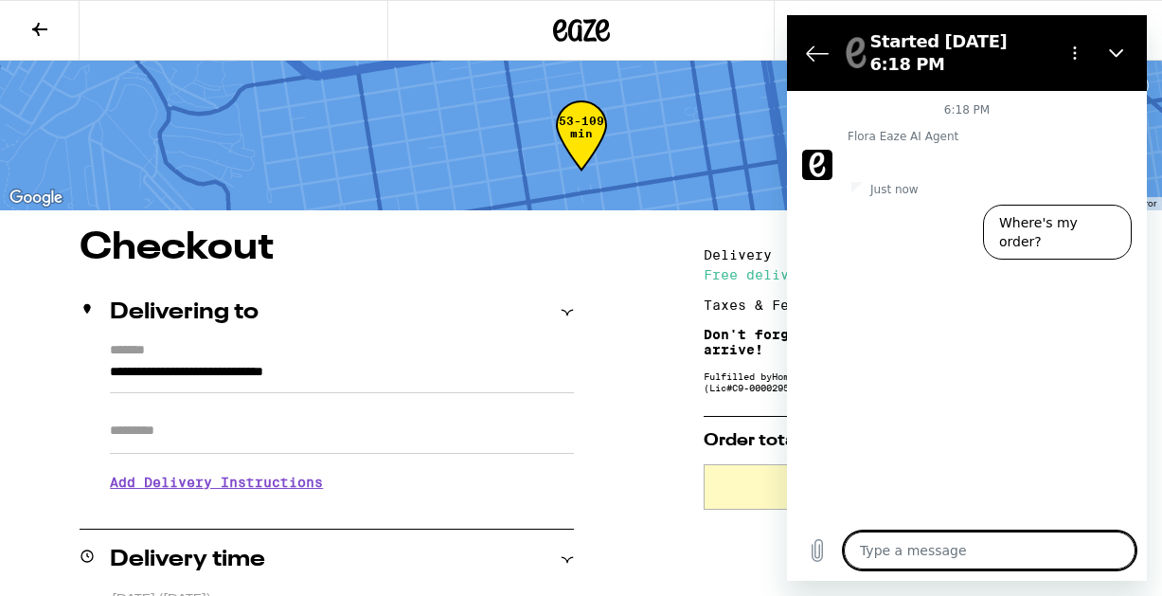
type textarea "I"
type textarea "x"
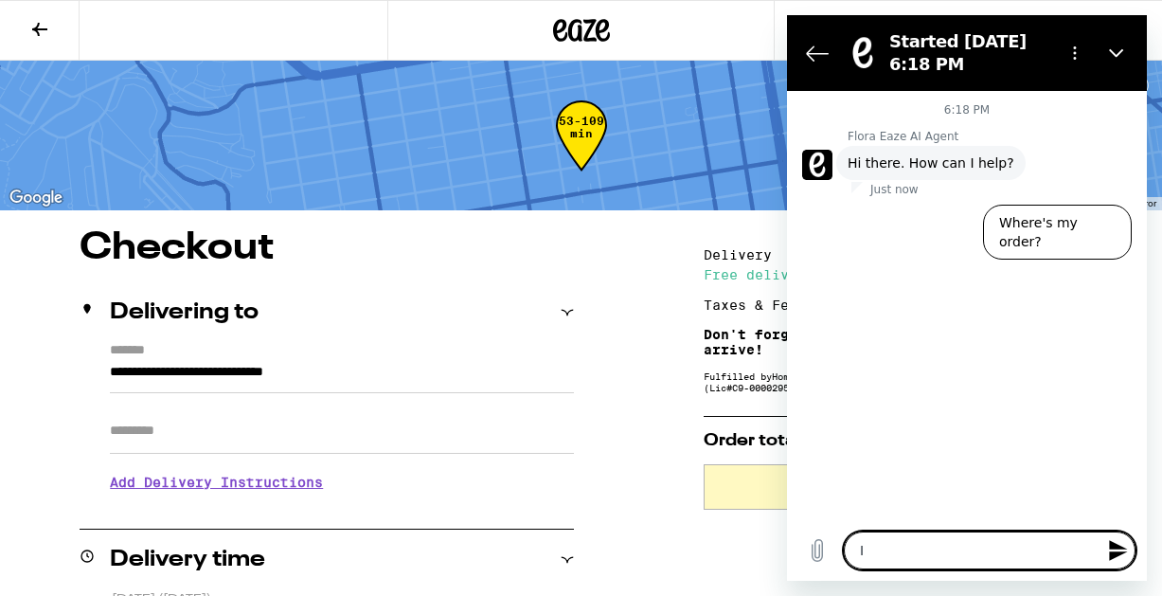
type textarea "I"
type textarea "x"
type textarea "I w"
type textarea "x"
type textarea "I wa"
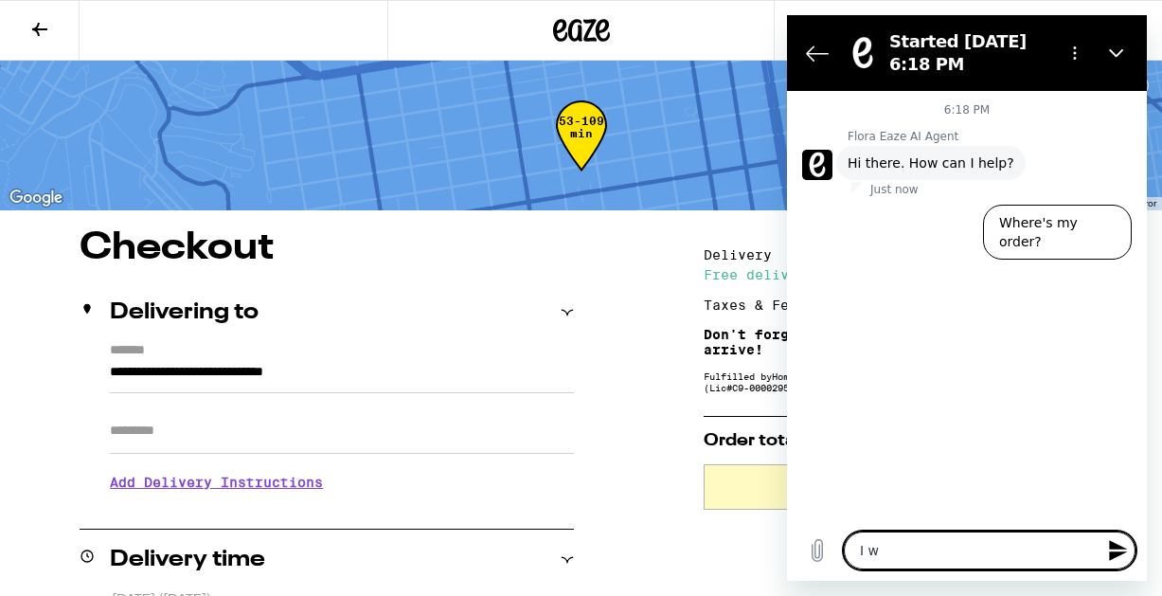
type textarea "x"
type textarea "I wan"
type textarea "x"
type textarea "I want"
type textarea "x"
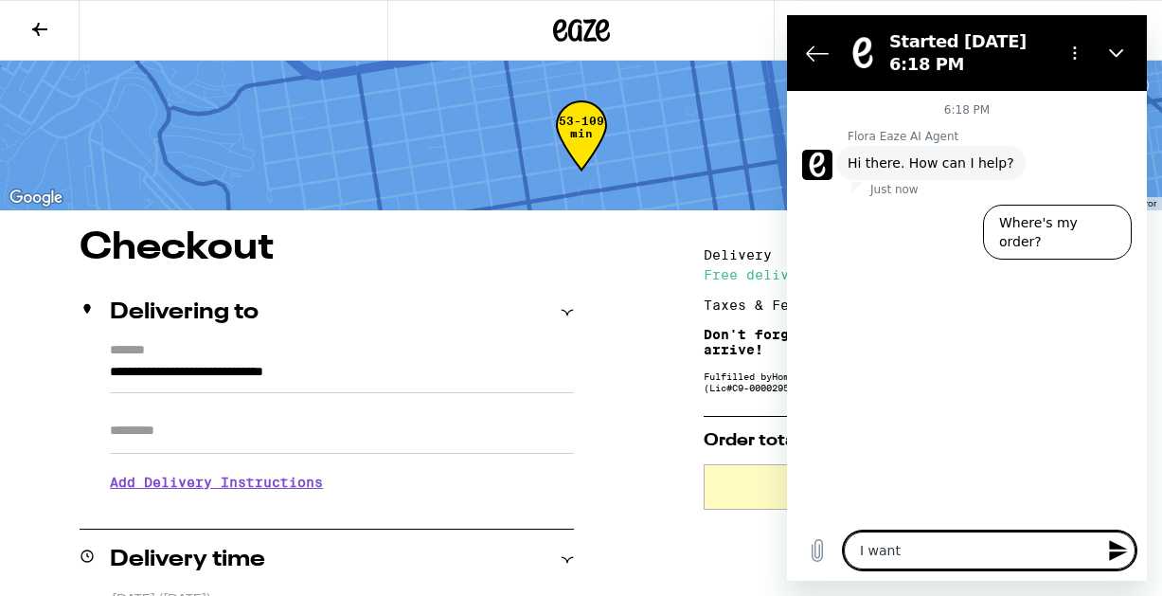
type textarea "I want"
type textarea "x"
type textarea "I want t"
type textarea "x"
type textarea "I want to"
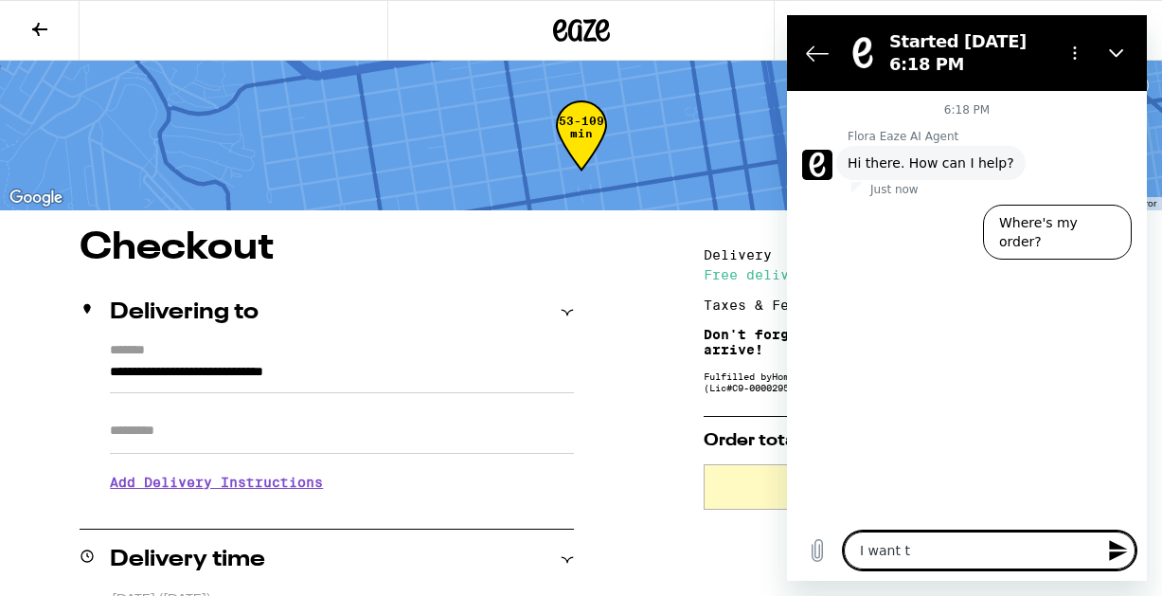
type textarea "x"
type textarea "I want to"
type textarea "x"
type textarea "I want to c"
type textarea "x"
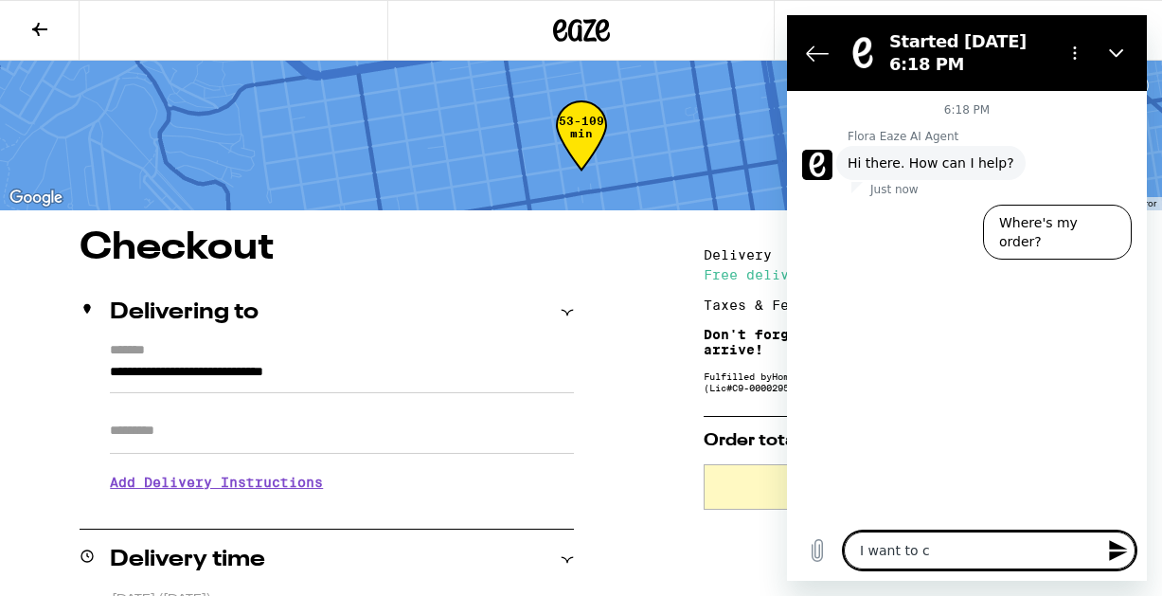
type textarea "I want to ch"
type textarea "x"
type textarea "I want to che"
type textarea "x"
type textarea "I want to chec"
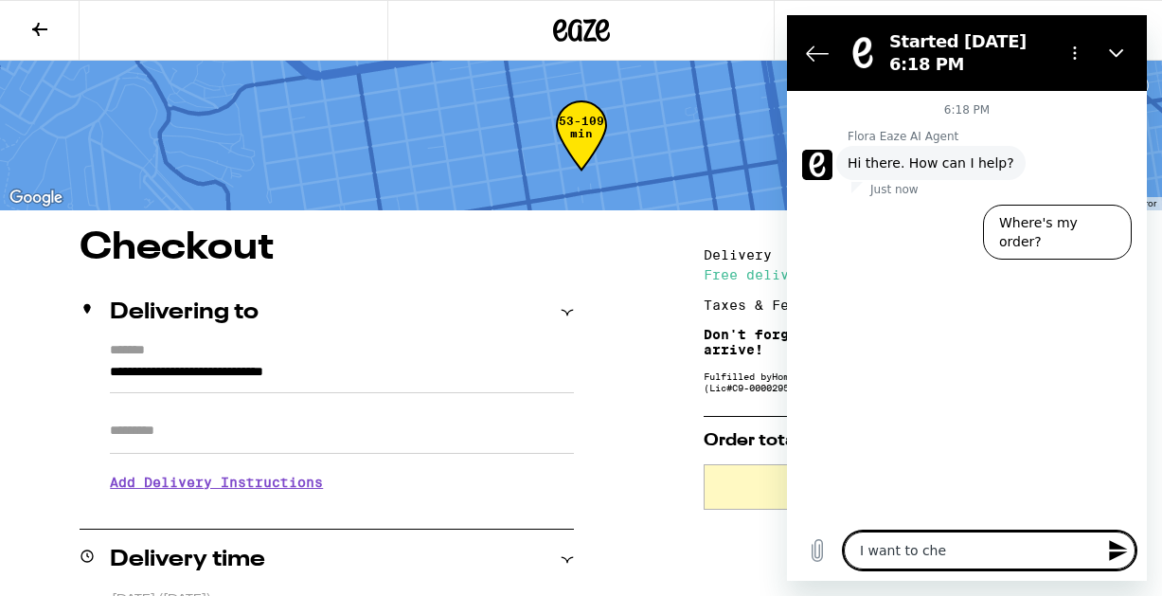
type textarea "x"
type textarea "I want to check"
type textarea "x"
type textarea "I want to check"
type textarea "x"
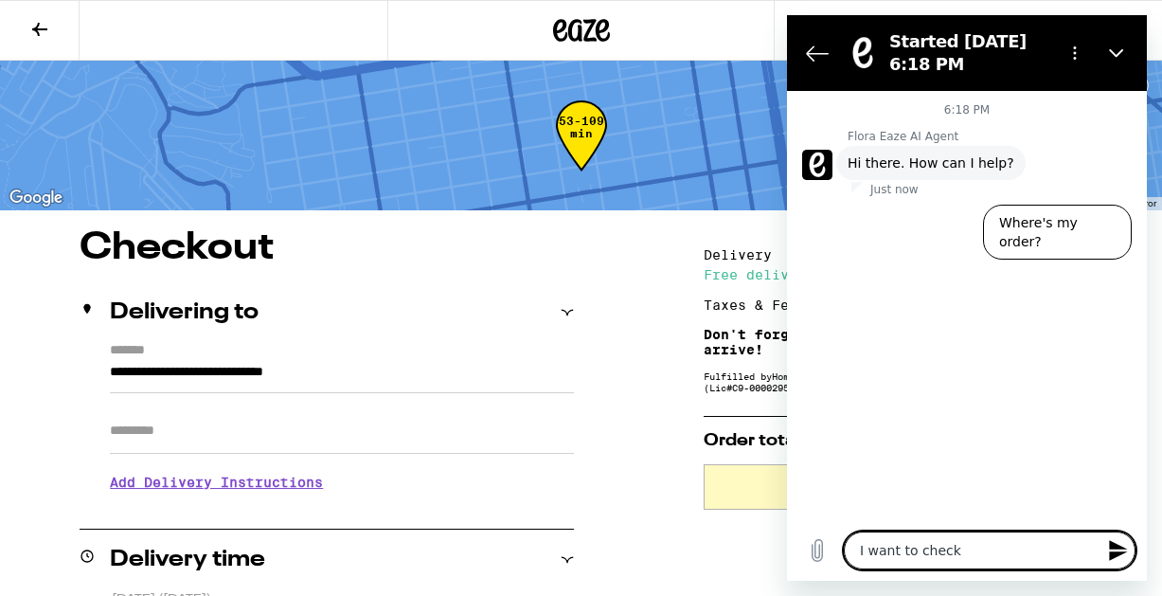
type textarea "I want to check o"
type textarea "x"
type textarea "I want to check ou"
type textarea "x"
type textarea "I want to check out"
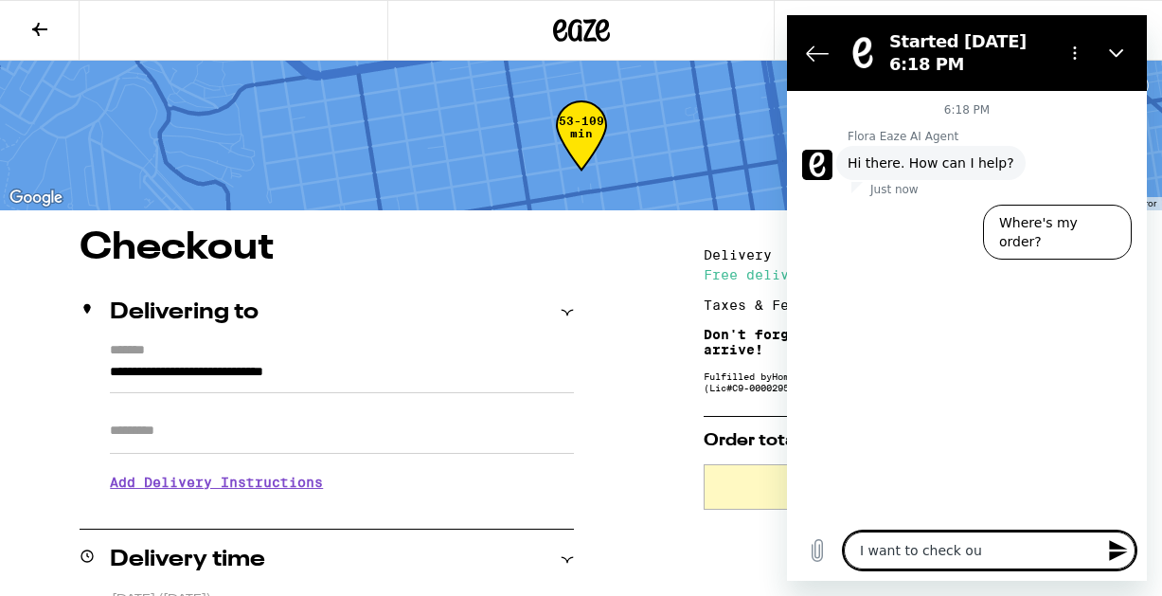
type textarea "x"
type textarea "I want to check out"
type textarea "x"
type textarea "I want to check out b"
type textarea "x"
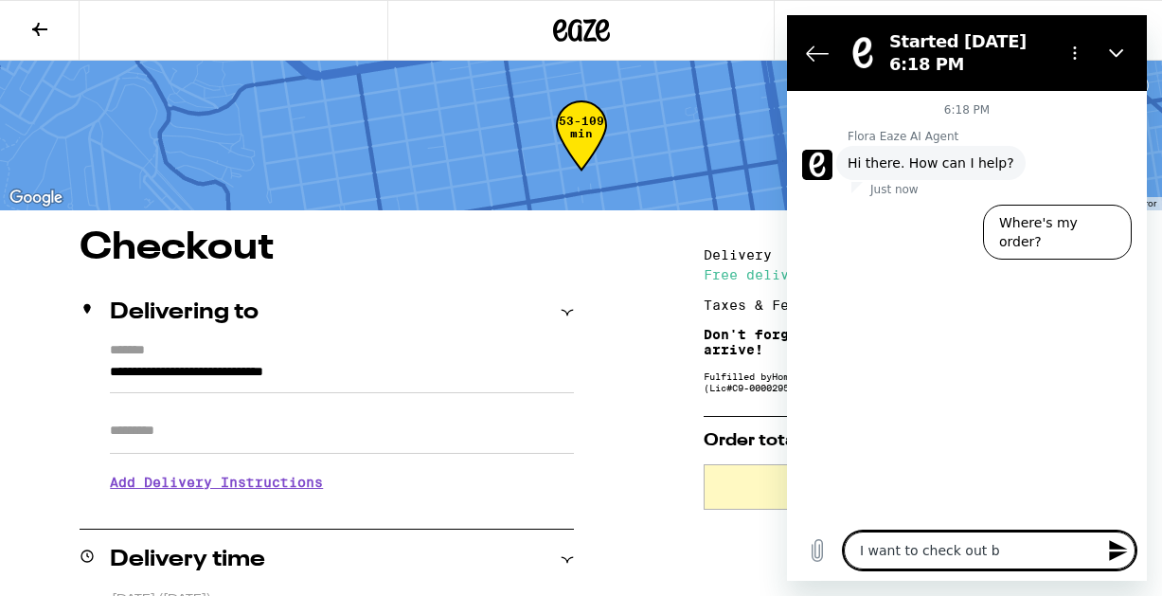
type textarea "I want to check out bu"
type textarea "x"
type textarea "I want to check out but"
type textarea "x"
type textarea "I want to check out but"
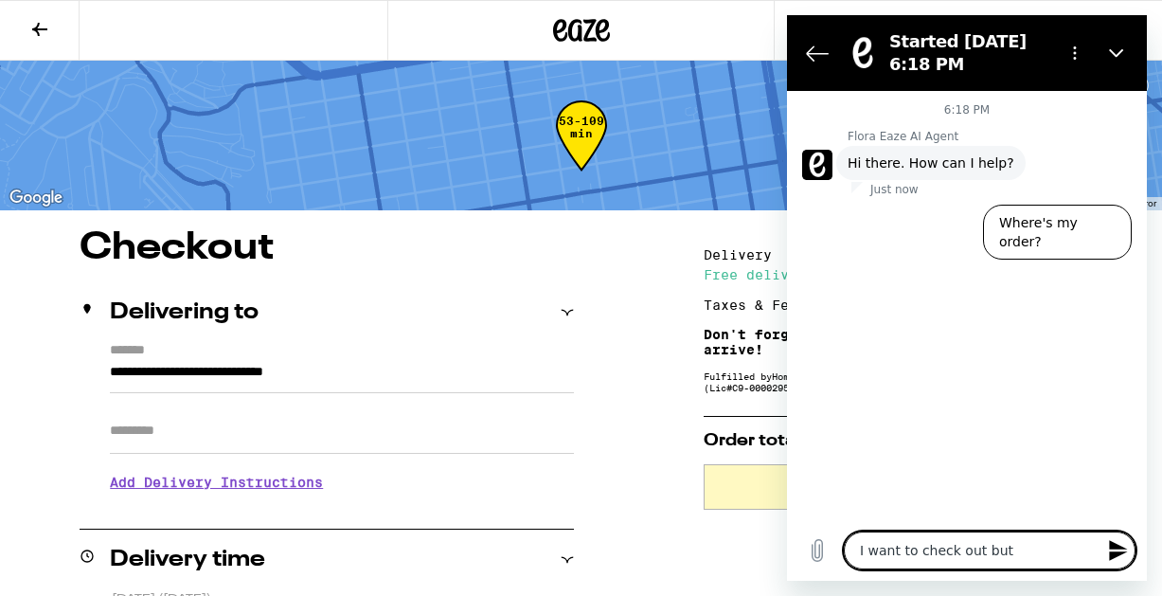
type textarea "x"
type textarea "I want to check out but p"
type textarea "x"
type textarea "I want to check out but pr"
type textarea "x"
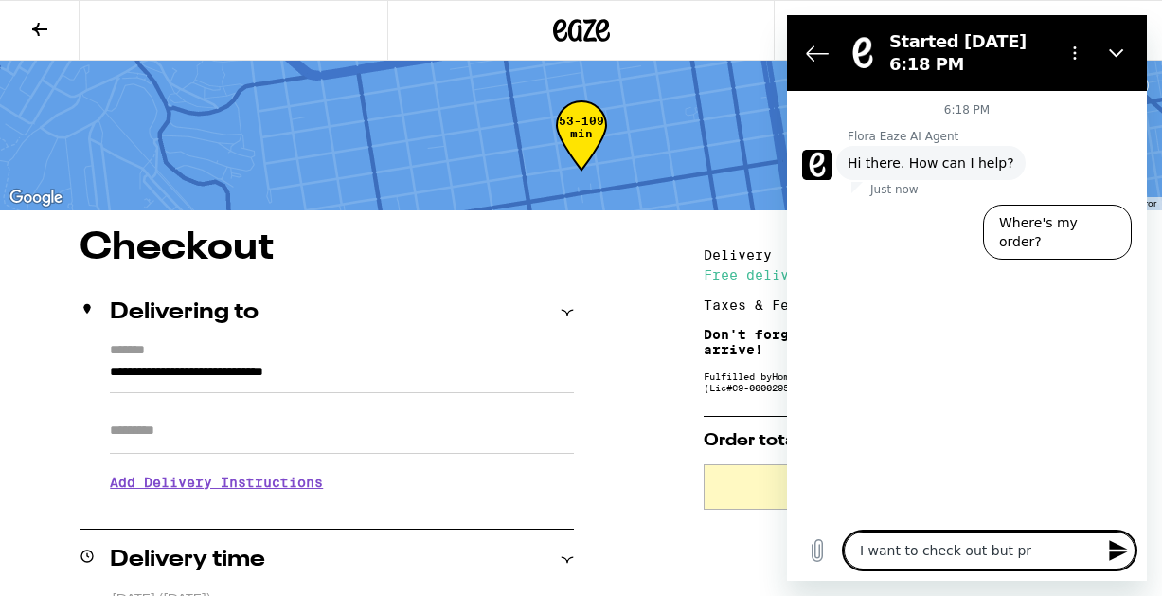
type textarea "I want to check out but pro"
type textarea "x"
type textarea "I want to check out but prom"
type textarea "x"
type textarea "I want to check out but promp"
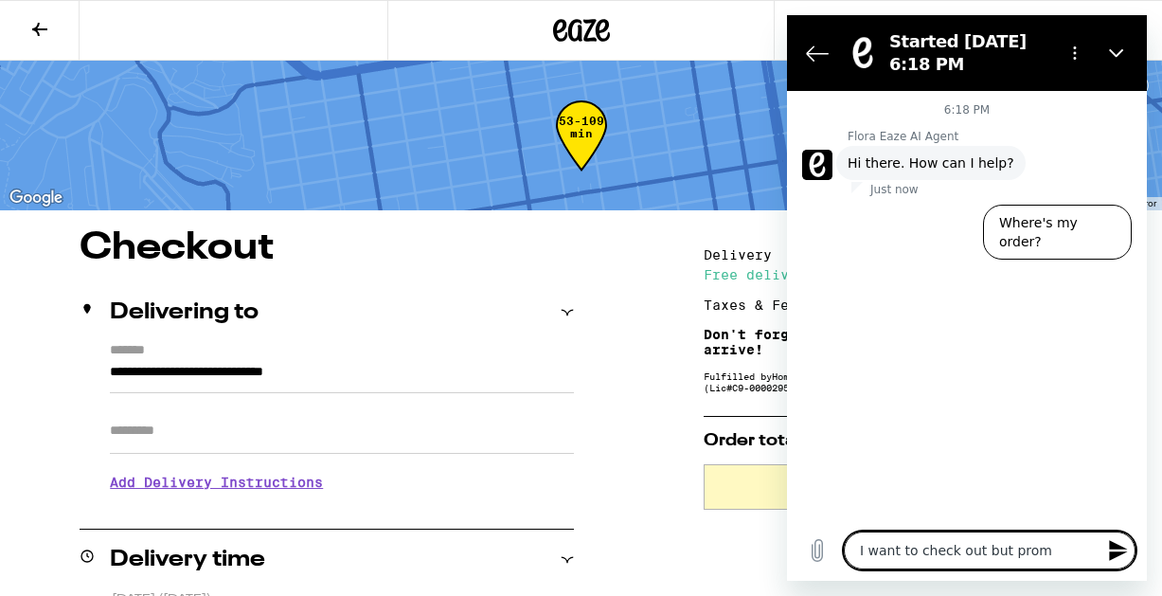
type textarea "x"
type textarea "I want to check out but prompt"
type textarea "x"
type textarea "I want to check out but prompt"
type textarea "x"
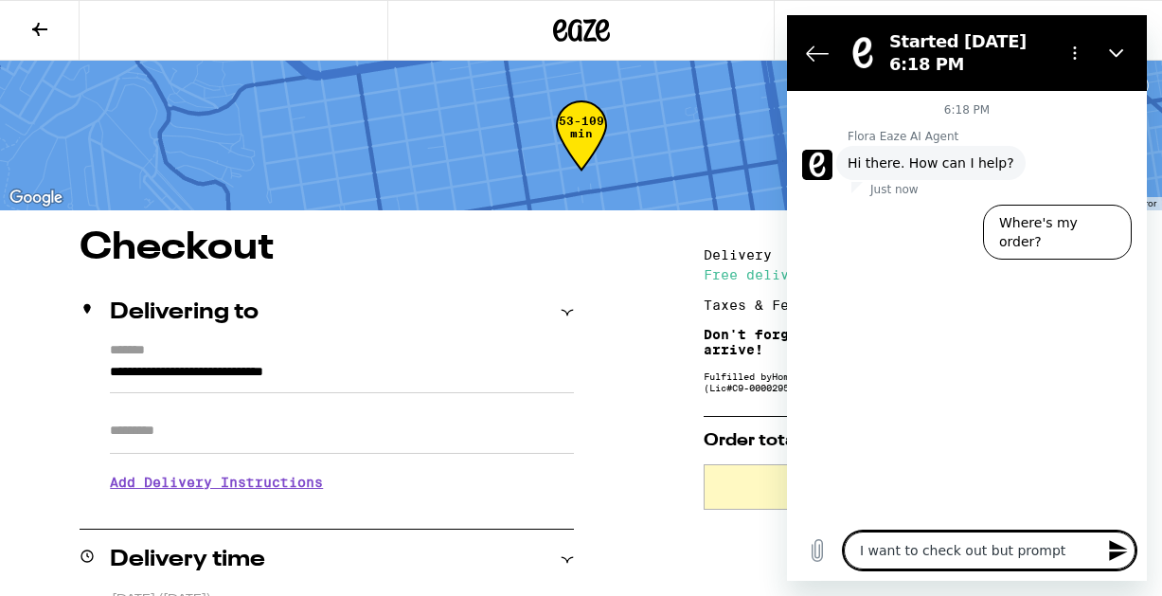
type textarea "I want to check out but prompt w"
type textarea "x"
type textarea "I want to check out but prompt wo"
type textarea "x"
type textarea "I want to check out but prompt won"
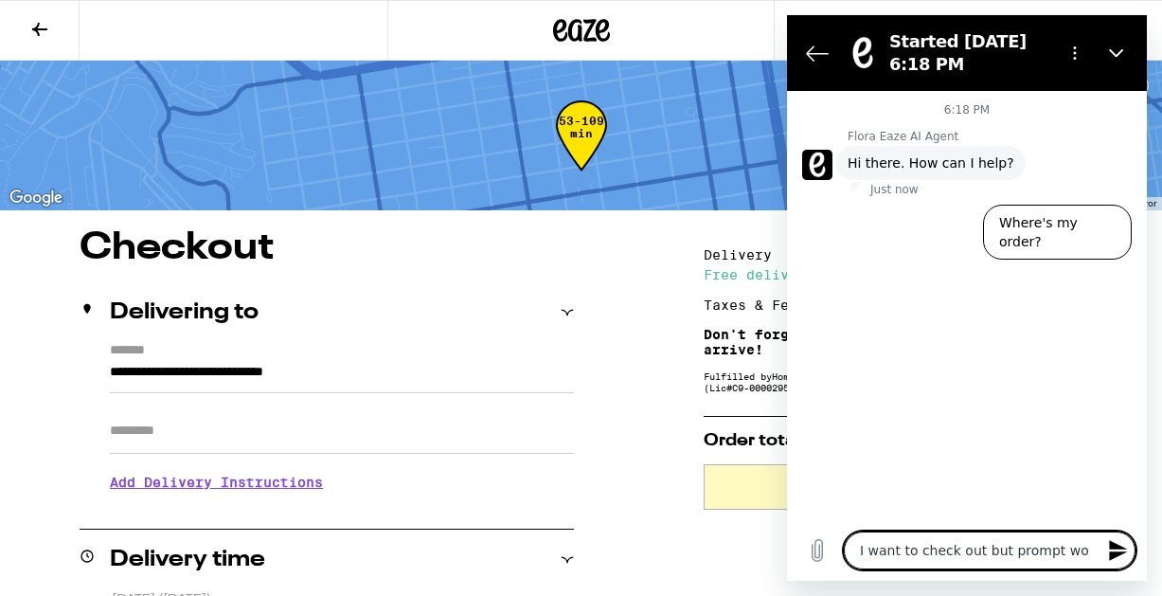
type textarea "x"
type textarea "I want to check out but prompt won'"
type textarea "x"
type textarea "I want to check out but prompt won't"
type textarea "x"
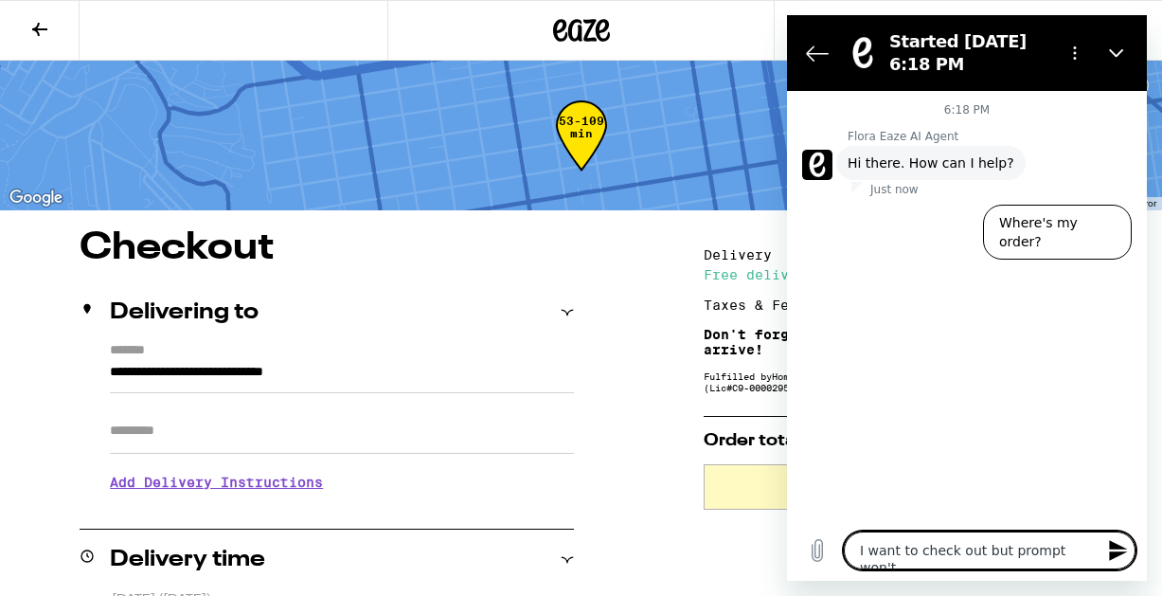
type textarea "I want to check out but prompt won't"
type textarea "x"
type textarea "I want to check out but prompt won't w"
type textarea "x"
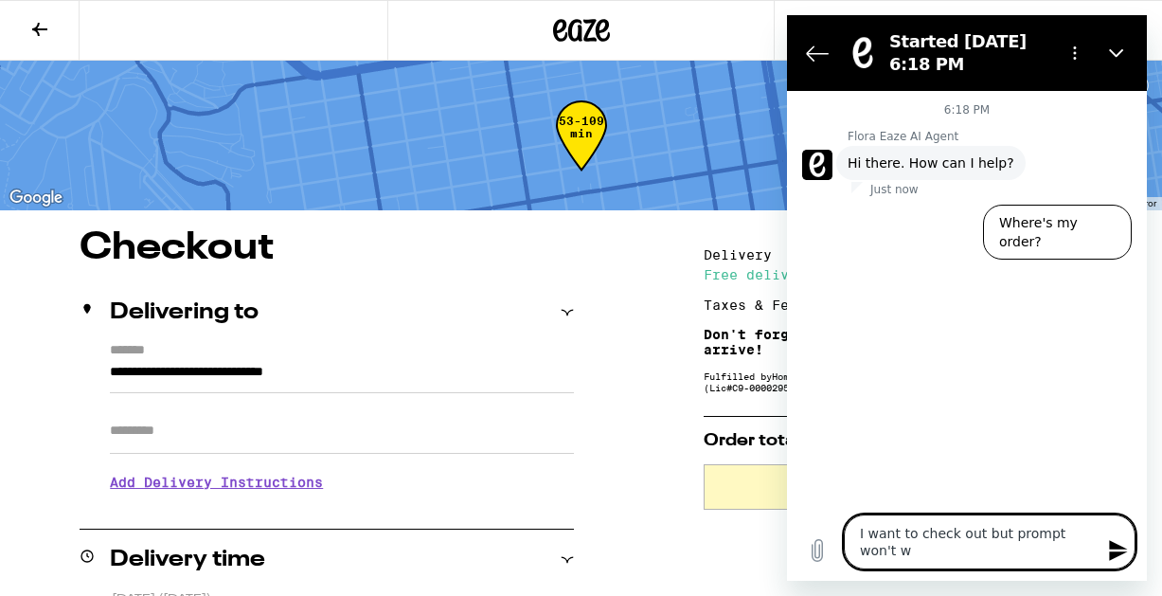
type textarea "I want to check out but prompt won't wo"
type textarea "x"
type textarea "I want to check out but prompt won't wor"
type textarea "x"
type textarea "I want to check out but prompt won't work"
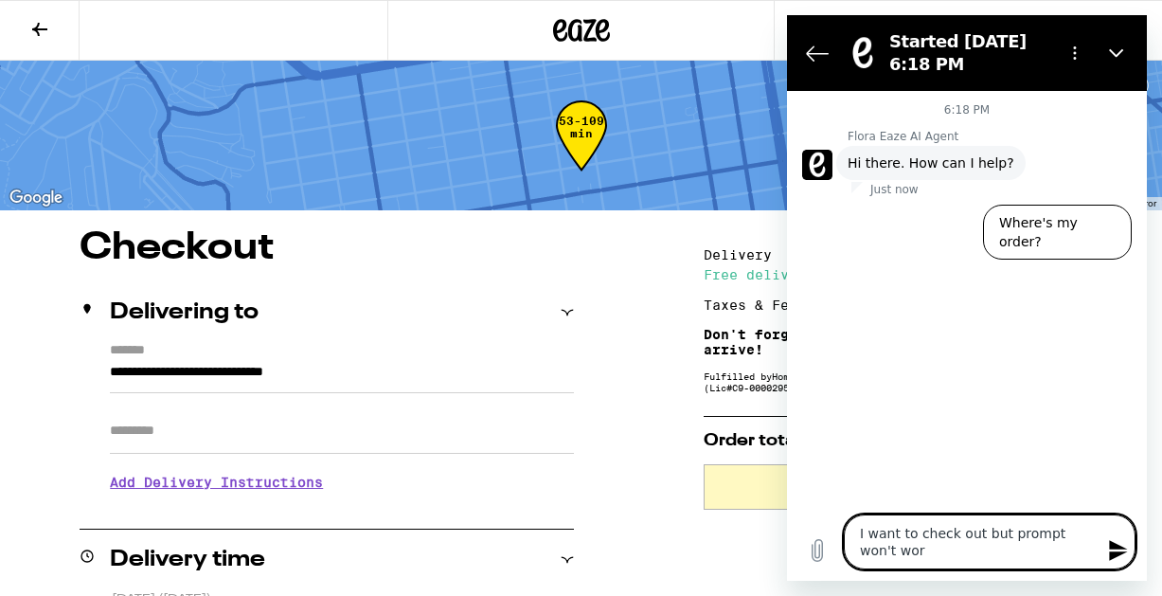
type textarea "x"
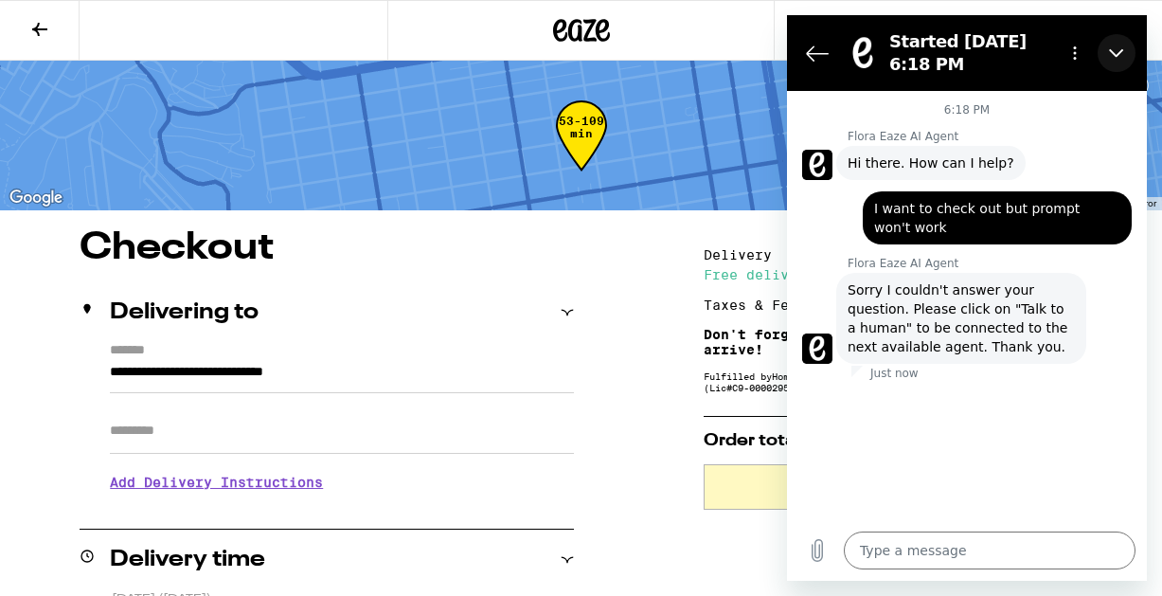
click at [1121, 52] on icon "Close" at bounding box center [1116, 52] width 15 height 15
type textarea "x"
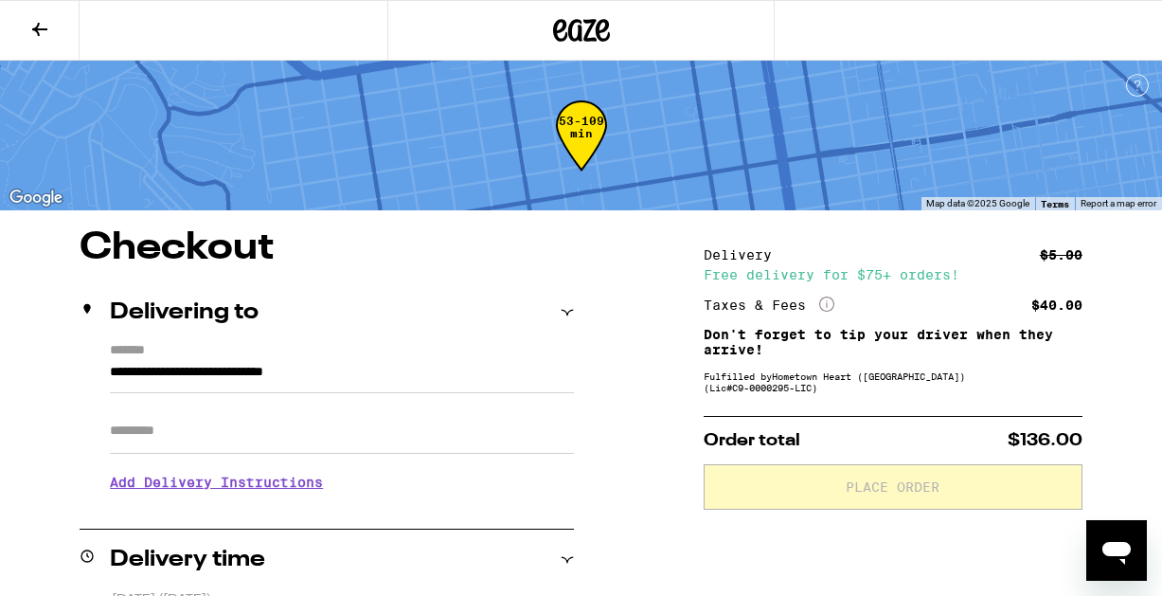
click at [873, 439] on p "Order total $136.00" at bounding box center [893, 440] width 379 height 17
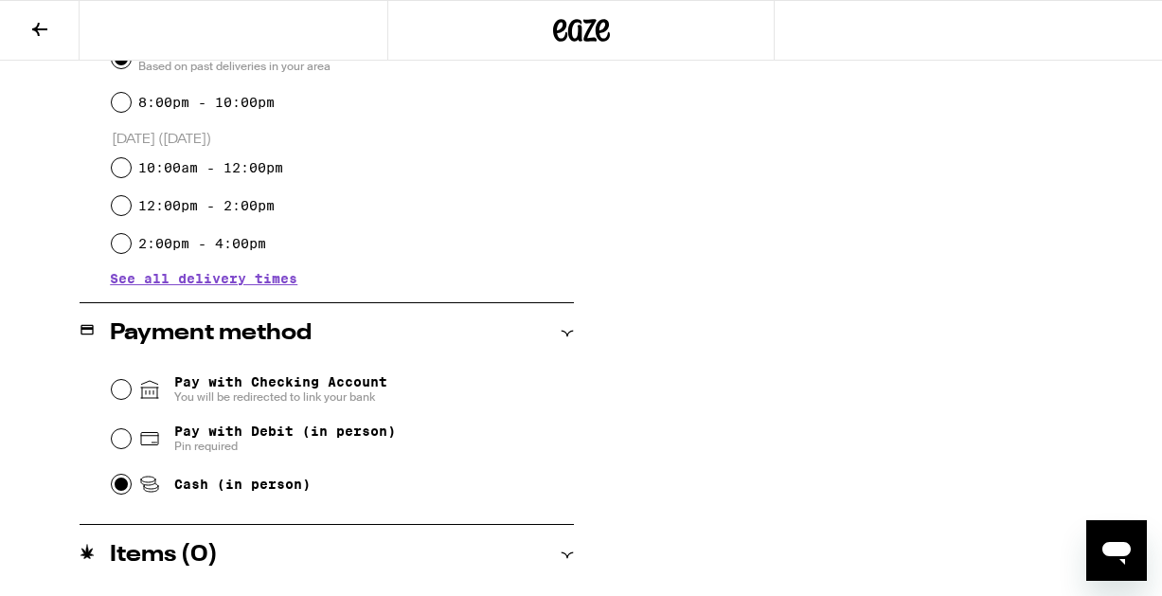
scroll to position [581, 0]
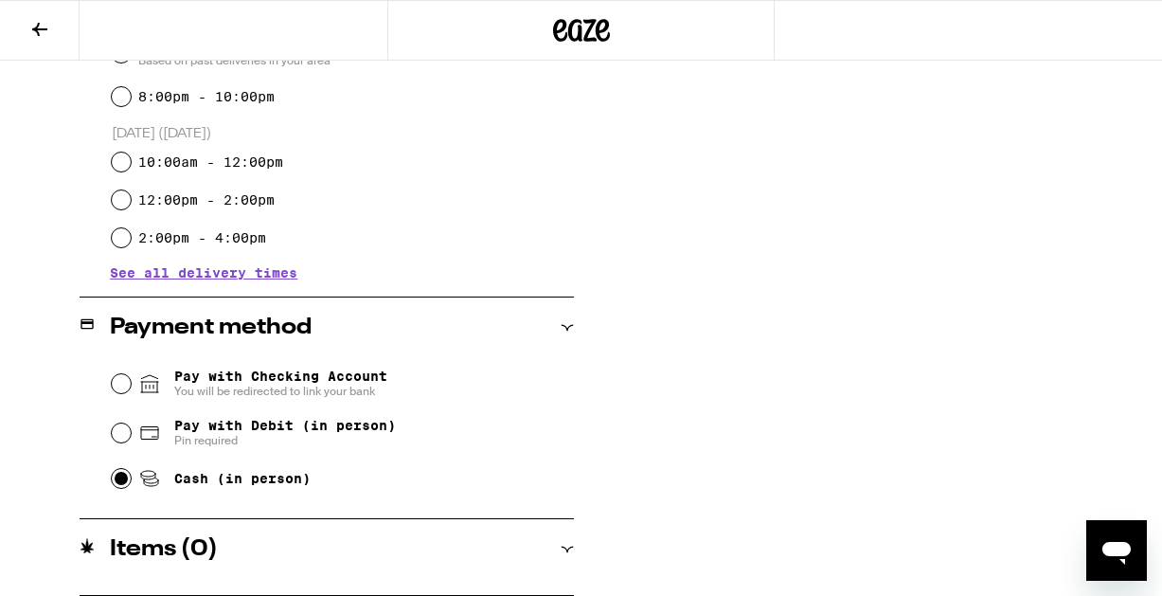
click at [566, 548] on icon at bounding box center [568, 549] width 12 height 6
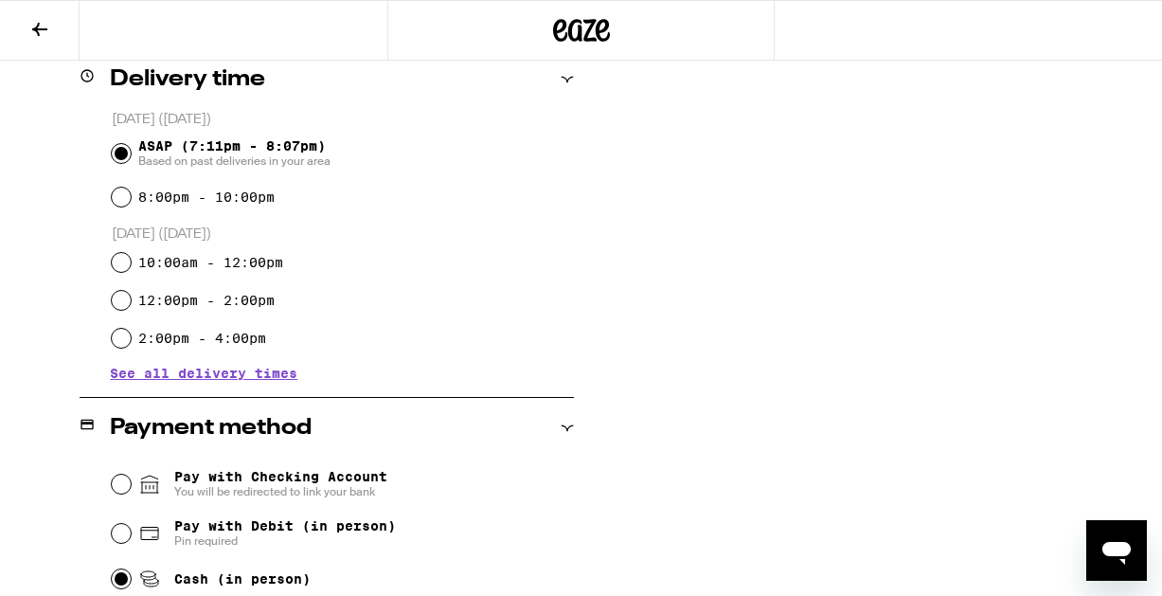
scroll to position [565, 0]
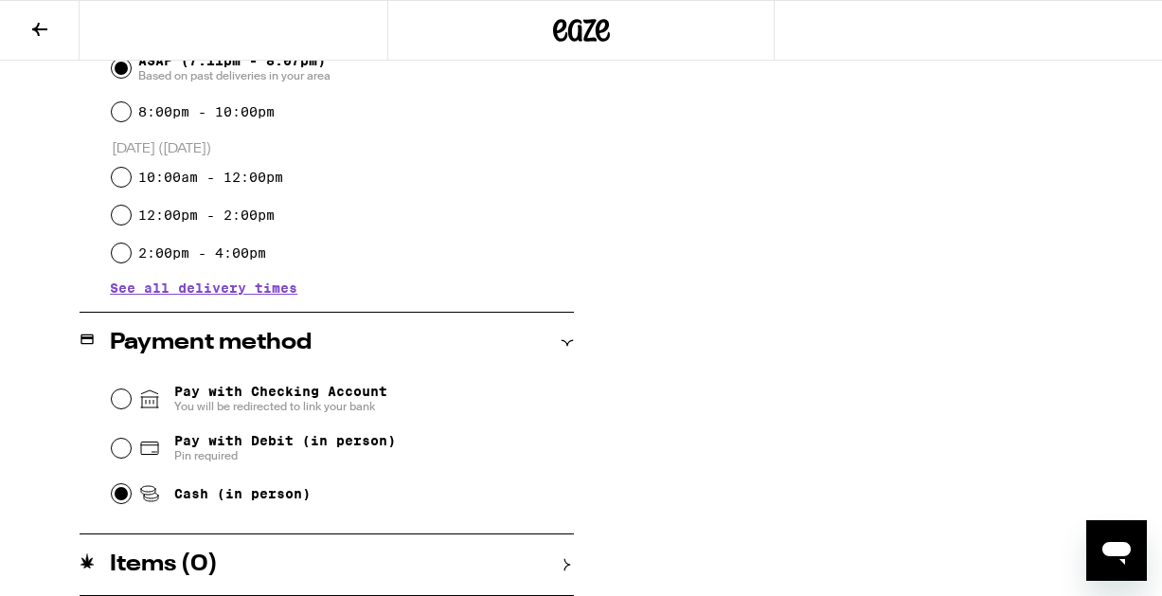
click at [207, 565] on h2 "Items ( 0 )" at bounding box center [164, 564] width 108 height 23
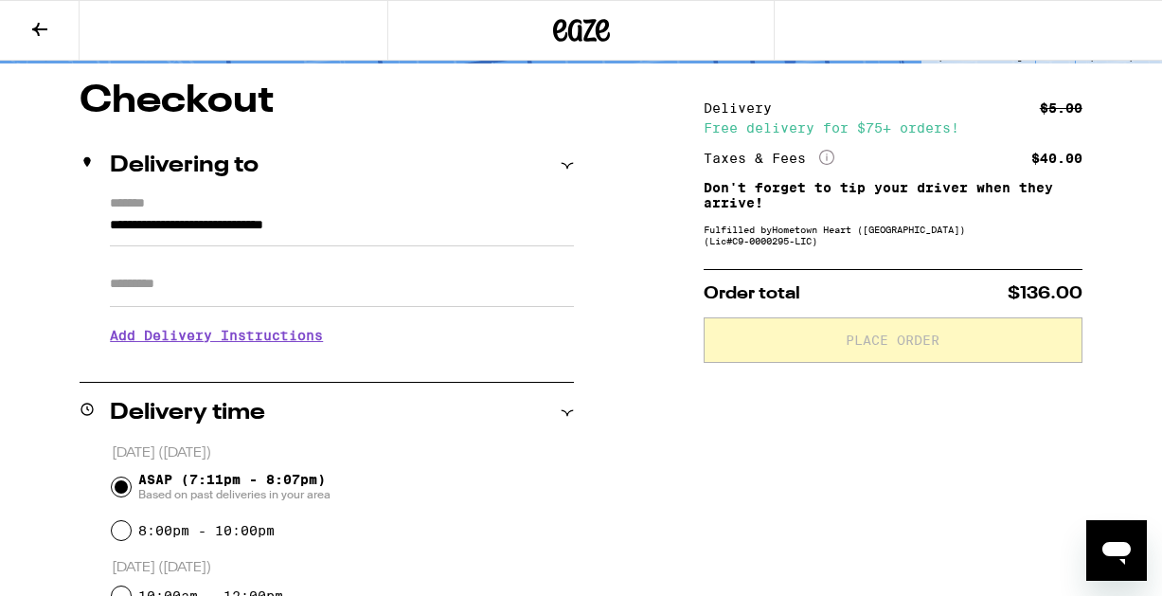
scroll to position [130, 0]
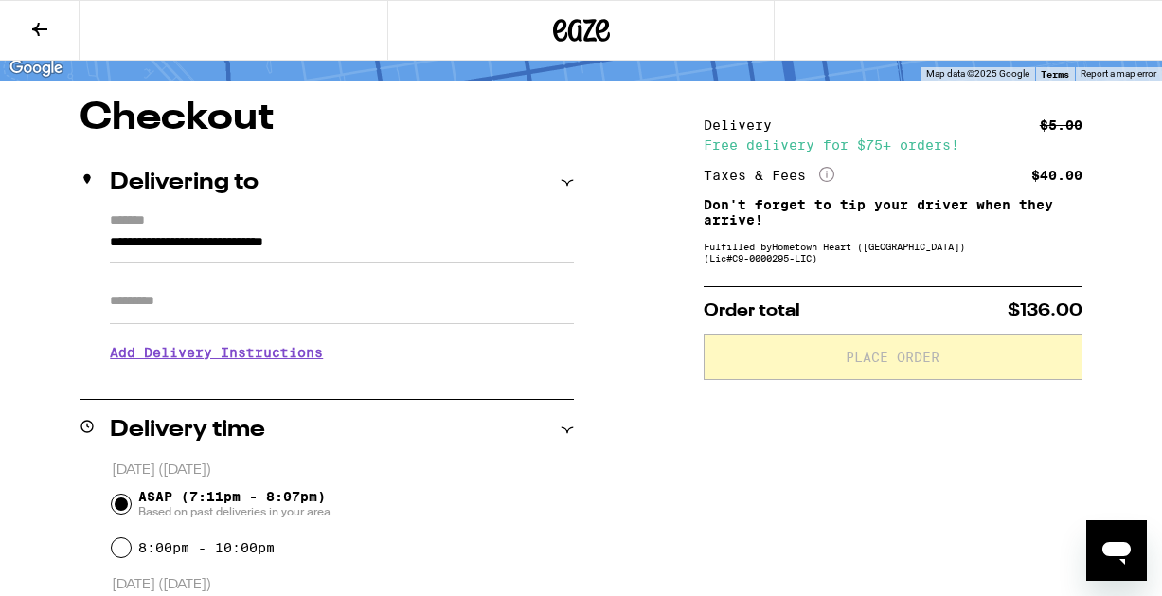
click at [140, 359] on h3 "Add Delivery Instructions" at bounding box center [342, 353] width 464 height 44
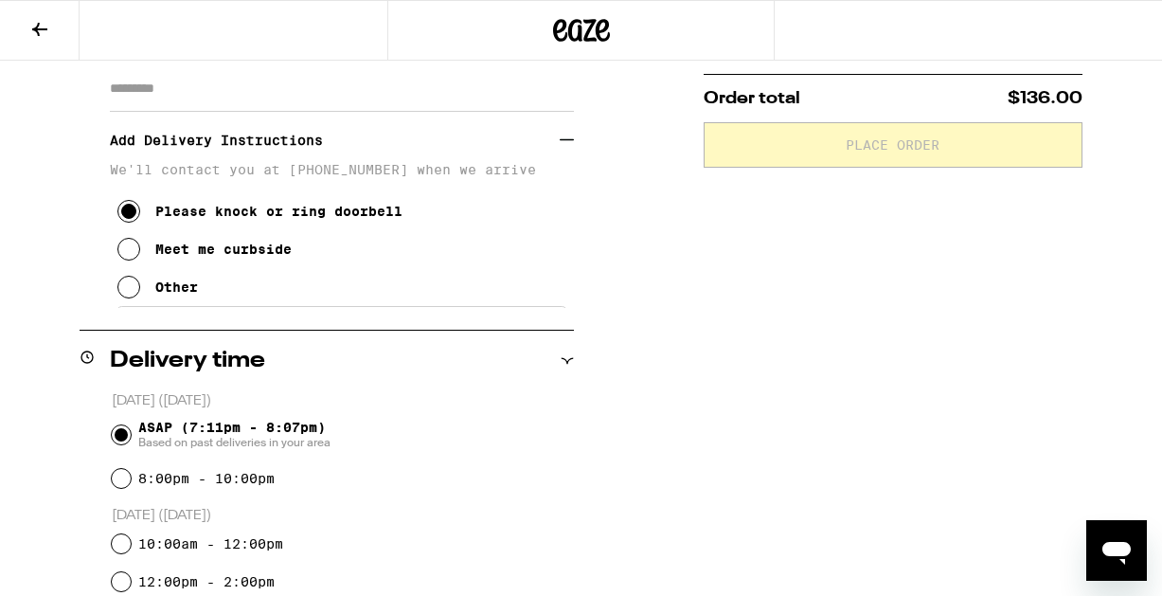
scroll to position [0, 0]
